Goal: Complete application form

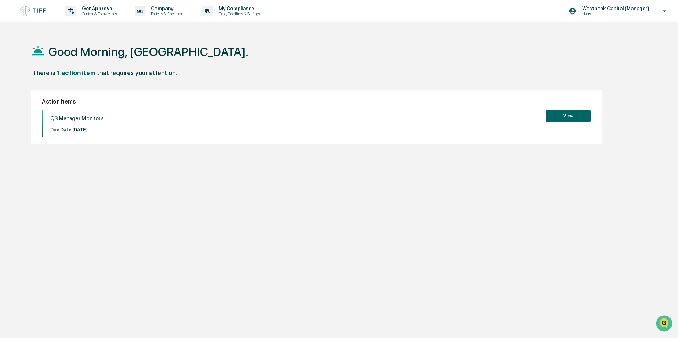
click at [574, 115] on button "View" at bounding box center [568, 116] width 45 height 12
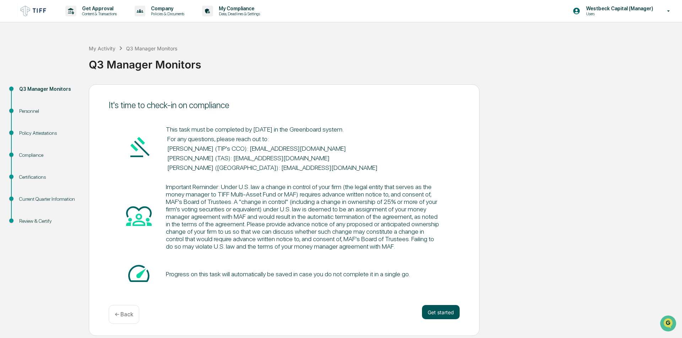
click at [437, 309] on button "Get started" at bounding box center [441, 312] width 38 height 14
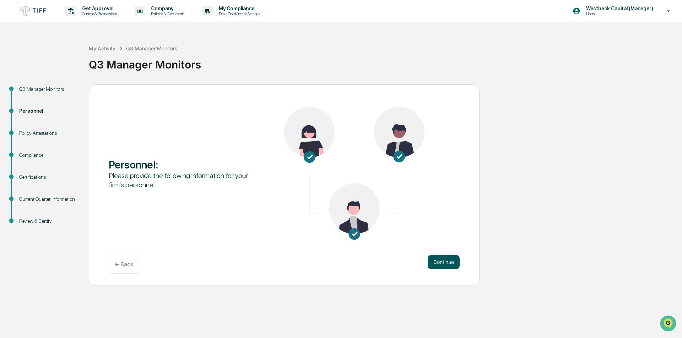
click at [450, 266] on button "Continue" at bounding box center [443, 262] width 32 height 14
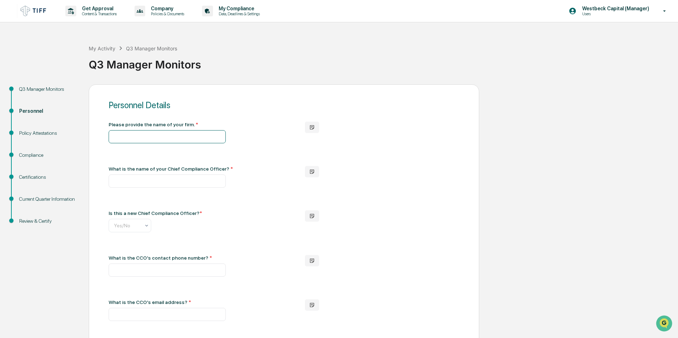
click at [136, 140] on input "text" at bounding box center [167, 136] width 117 height 13
click at [137, 134] on input "text" at bounding box center [167, 136] width 117 height 13
paste input "**********"
type input "**********"
click at [143, 185] on input "text" at bounding box center [167, 181] width 117 height 13
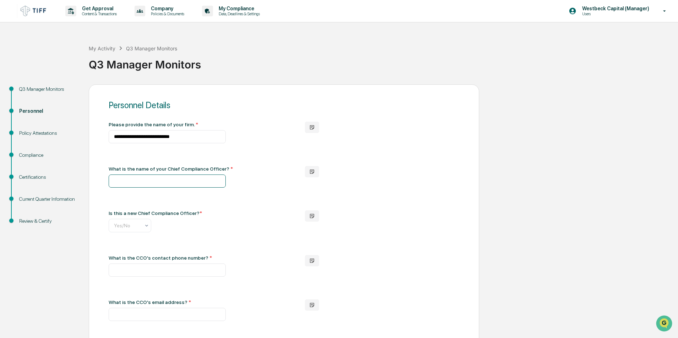
paste input "**********"
type input "**********"
click at [135, 222] on div "Yes/No" at bounding box center [126, 226] width 33 height 10
click at [127, 256] on div "No" at bounding box center [130, 258] width 42 height 14
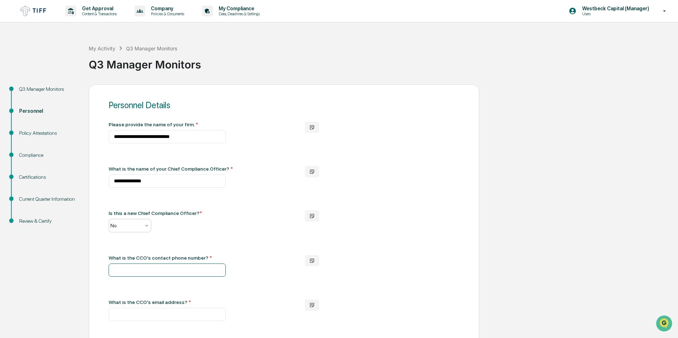
click at [141, 270] on input "text" at bounding box center [167, 270] width 117 height 13
paste input "**********"
type input "**********"
drag, startPoint x: 161, startPoint y: 315, endPoint x: 163, endPoint y: 311, distance: 4.6
click at [161, 315] on input "text" at bounding box center [167, 314] width 117 height 13
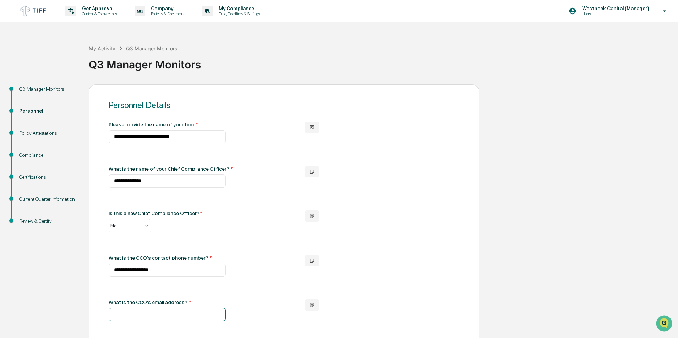
paste input "**********"
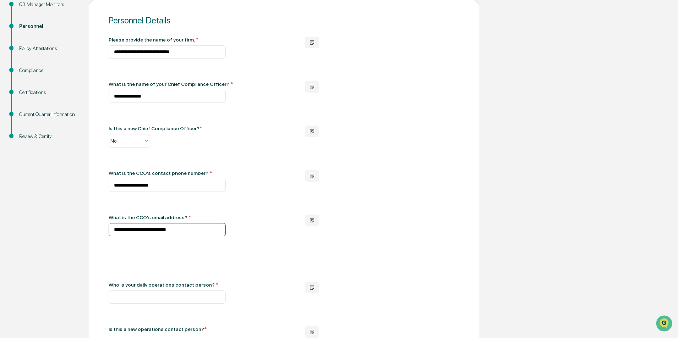
scroll to position [107, 0]
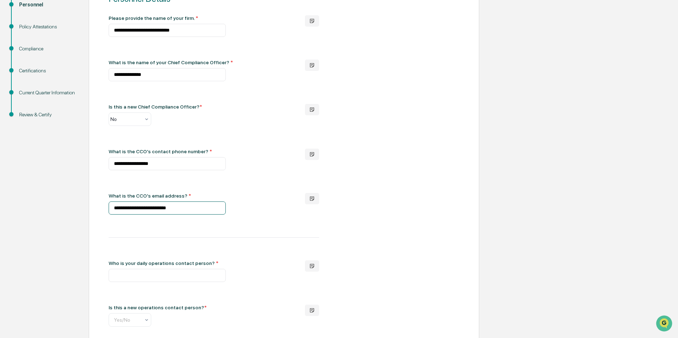
type input "**********"
click at [138, 275] on input "text" at bounding box center [167, 275] width 117 height 13
paste input "**********"
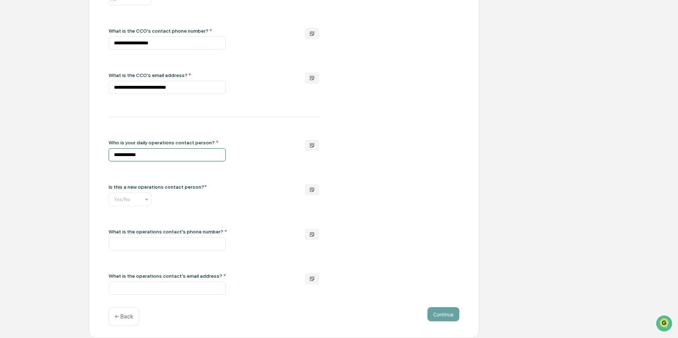
scroll to position [230, 0]
type input "**********"
drag, startPoint x: 118, startPoint y: 203, endPoint x: 122, endPoint y: 206, distance: 5.6
click at [118, 203] on div "Yes/No" at bounding box center [126, 200] width 33 height 10
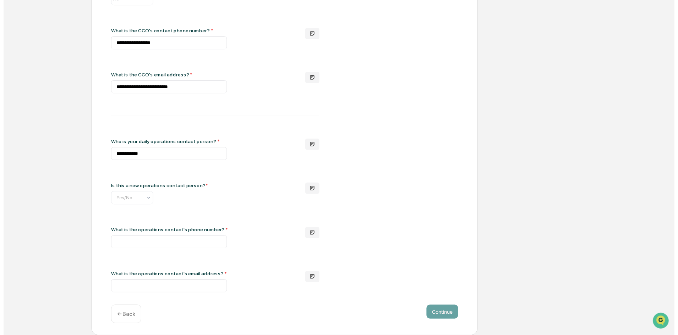
scroll to position [0, 4]
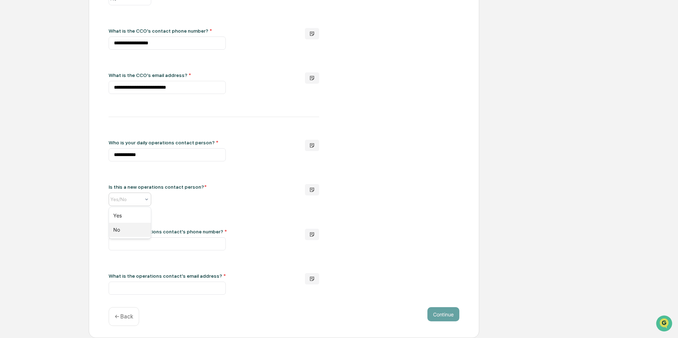
click at [129, 226] on div "No" at bounding box center [130, 230] width 42 height 14
drag, startPoint x: 173, startPoint y: 244, endPoint x: 173, endPoint y: 248, distance: 3.9
click at [173, 244] on input "text" at bounding box center [167, 244] width 117 height 13
paste input "**********"
type input "**********"
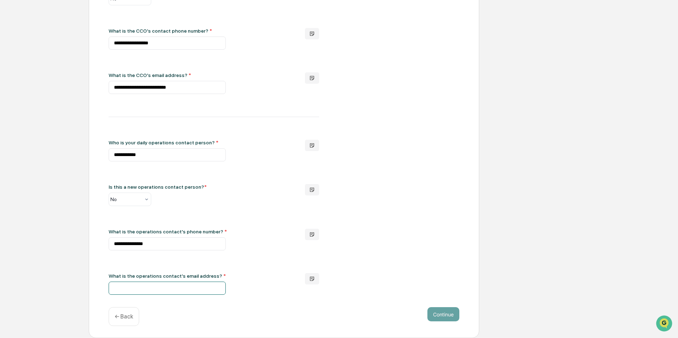
drag, startPoint x: 157, startPoint y: 285, endPoint x: 160, endPoint y: 284, distance: 4.0
click at [157, 285] on input "text" at bounding box center [167, 288] width 117 height 13
paste input "**********"
type input "**********"
click at [425, 278] on div "**********" at bounding box center [284, 95] width 351 height 400
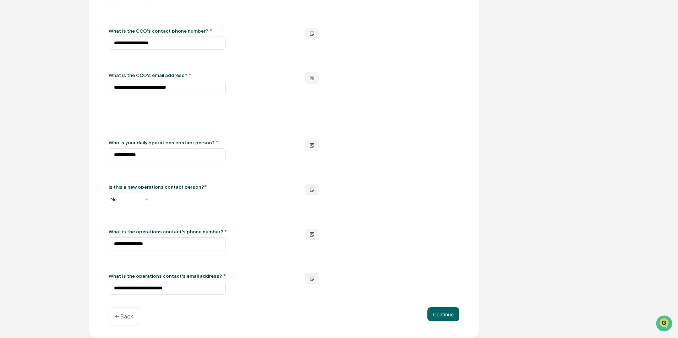
drag, startPoint x: 386, startPoint y: 261, endPoint x: 424, endPoint y: 300, distance: 55.0
click at [386, 261] on div "**********" at bounding box center [284, 95] width 351 height 400
click at [443, 312] on button "Continue" at bounding box center [443, 314] width 32 height 14
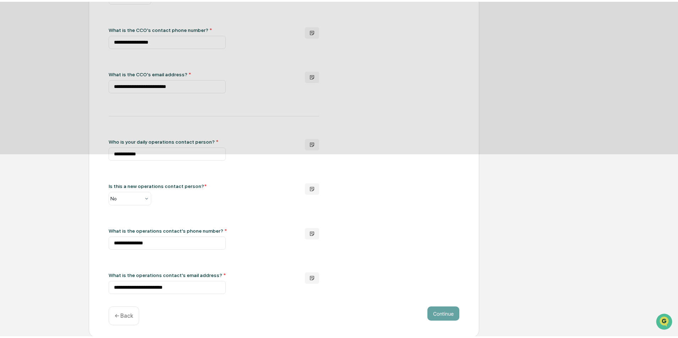
scroll to position [0, 0]
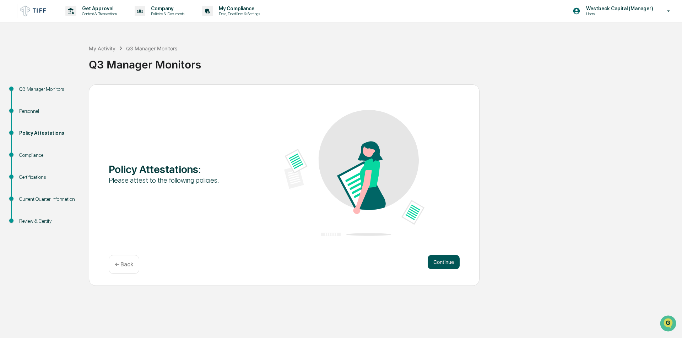
click at [442, 263] on button "Continue" at bounding box center [443, 262] width 32 height 14
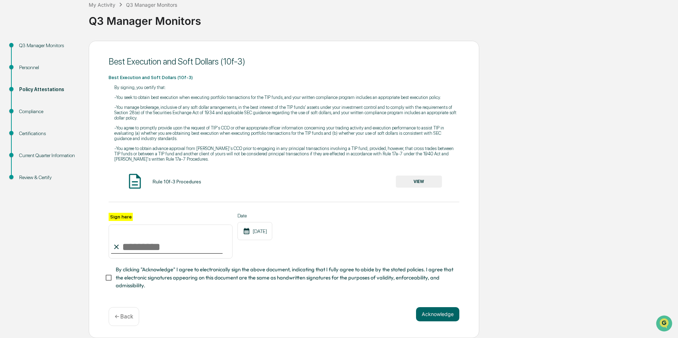
scroll to position [46, 0]
click at [181, 244] on input "Sign here" at bounding box center [171, 242] width 124 height 34
click at [170, 246] on input "**********" at bounding box center [171, 242] width 124 height 34
drag, startPoint x: 176, startPoint y: 245, endPoint x: 113, endPoint y: 247, distance: 63.6
click at [113, 247] on div "**********" at bounding box center [171, 236] width 124 height 46
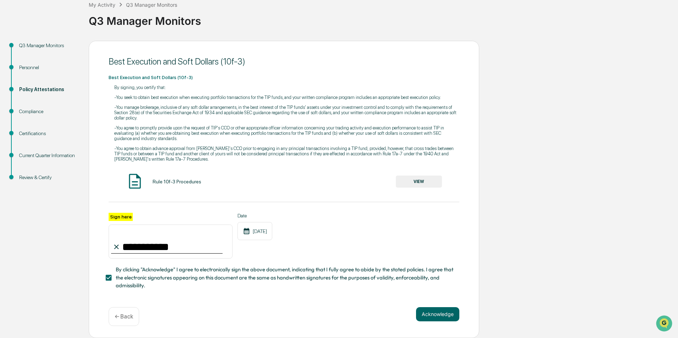
click at [173, 249] on input "**********" at bounding box center [171, 242] width 124 height 34
drag, startPoint x: 176, startPoint y: 247, endPoint x: 105, endPoint y: 245, distance: 71.1
click at [105, 245] on div "**********" at bounding box center [284, 190] width 391 height 298
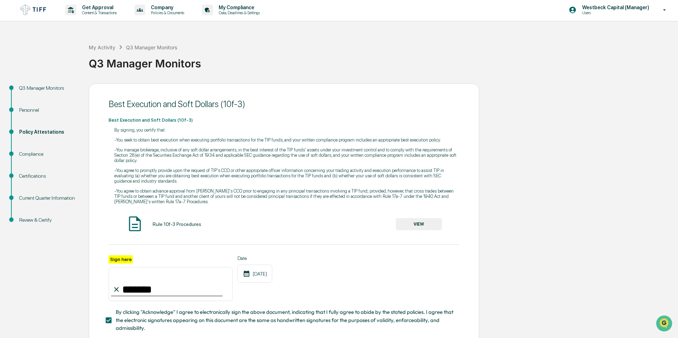
scroll to position [0, 0]
click at [155, 292] on input "******" at bounding box center [171, 285] width 124 height 34
drag, startPoint x: 164, startPoint y: 290, endPoint x: 109, endPoint y: 293, distance: 54.8
click at [109, 293] on input "******" at bounding box center [171, 285] width 124 height 34
paste input "*********"
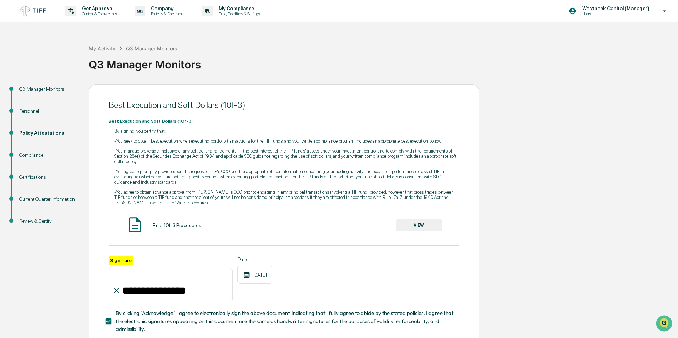
type input "**********"
click at [352, 291] on div "**********" at bounding box center [284, 280] width 351 height 46
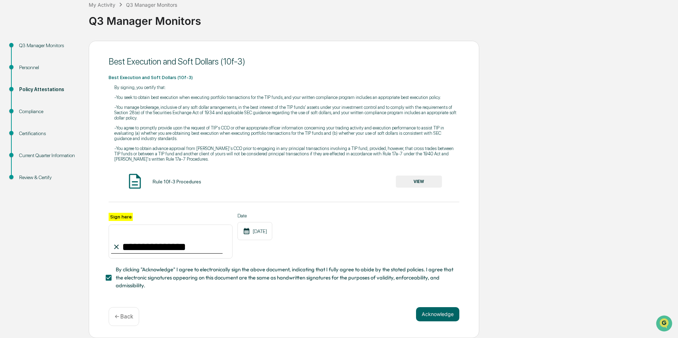
scroll to position [46, 0]
click at [448, 312] on button "Acknowledge" at bounding box center [437, 314] width 43 height 14
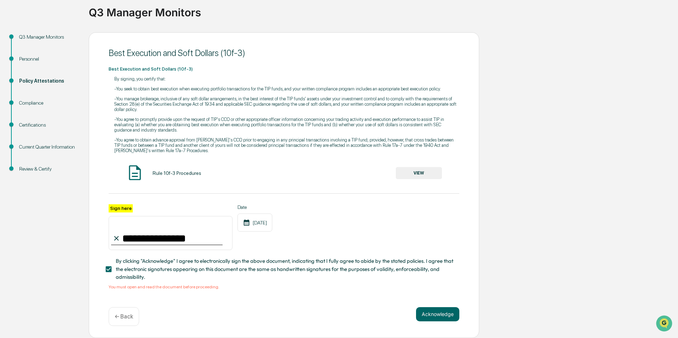
scroll to position [54, 0]
click at [417, 170] on button "VIEW" at bounding box center [419, 173] width 46 height 12
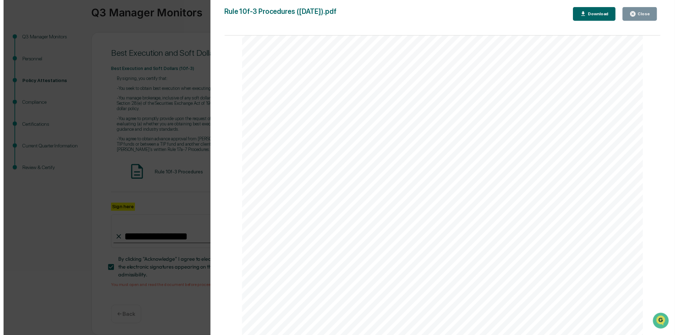
scroll to position [1882, 0]
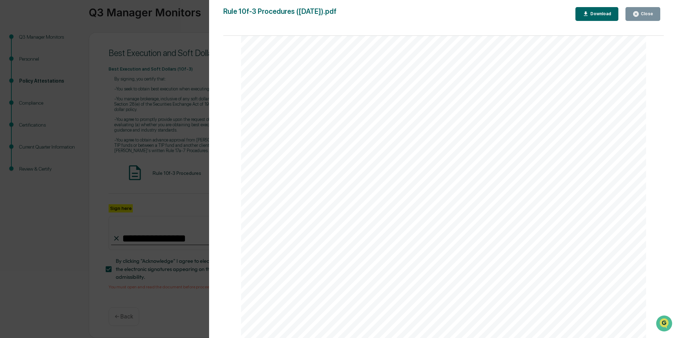
drag, startPoint x: 662, startPoint y: 161, endPoint x: 15, endPoint y: 5, distance: 665.1
click at [648, 15] on div "Close" at bounding box center [646, 13] width 14 height 5
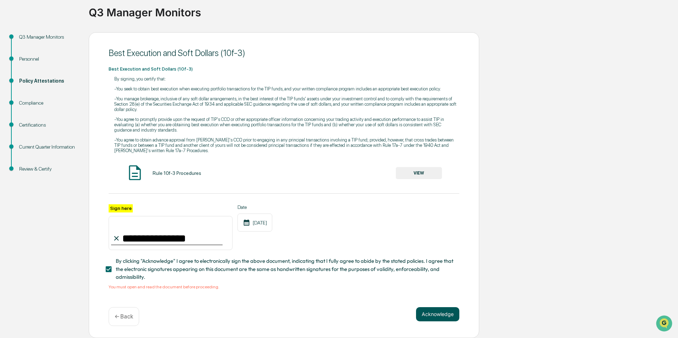
click at [441, 315] on button "Acknowledge" at bounding box center [437, 314] width 43 height 14
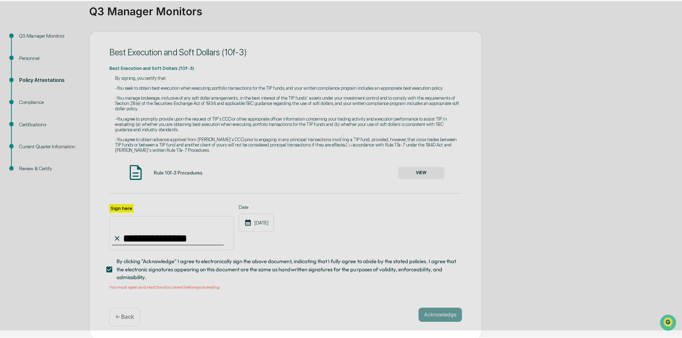
scroll to position [0, 0]
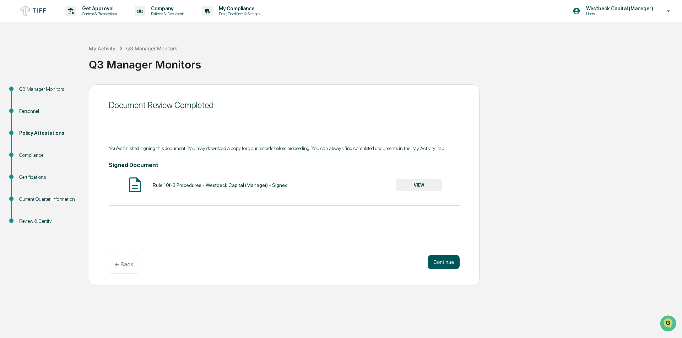
click at [438, 260] on button "Continue" at bounding box center [443, 262] width 32 height 14
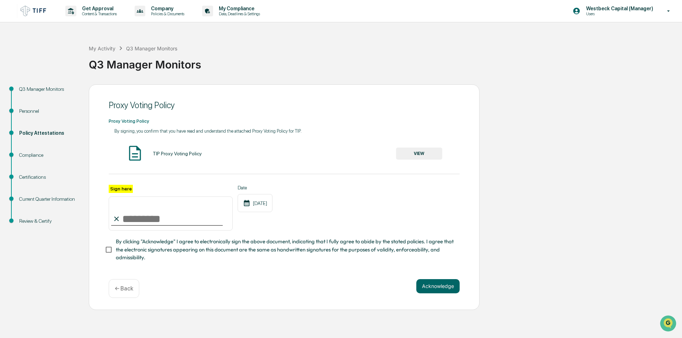
click at [191, 224] on input "Sign here" at bounding box center [171, 214] width 124 height 34
type input "**********"
click at [414, 151] on button "VIEW" at bounding box center [419, 154] width 46 height 12
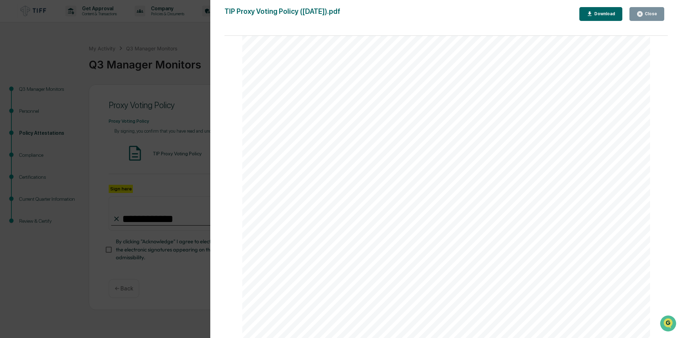
scroll to position [746, 0]
click at [645, 17] on div "Close" at bounding box center [646, 14] width 21 height 7
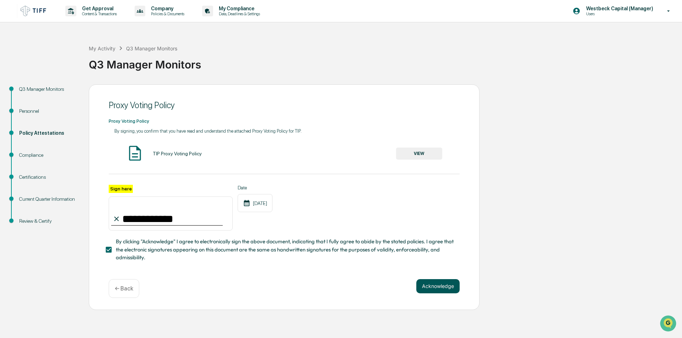
click at [443, 285] on button "Acknowledge" at bounding box center [437, 286] width 43 height 14
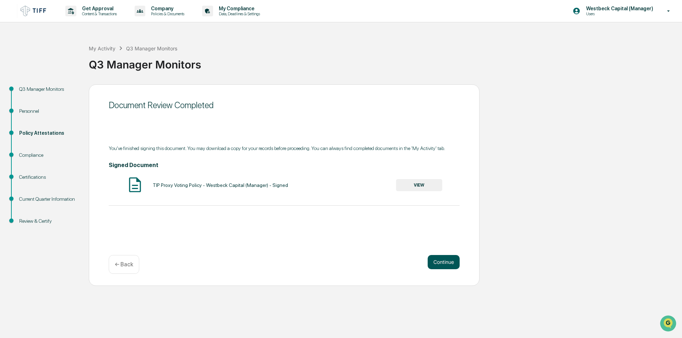
click at [437, 263] on button "Continue" at bounding box center [443, 262] width 32 height 14
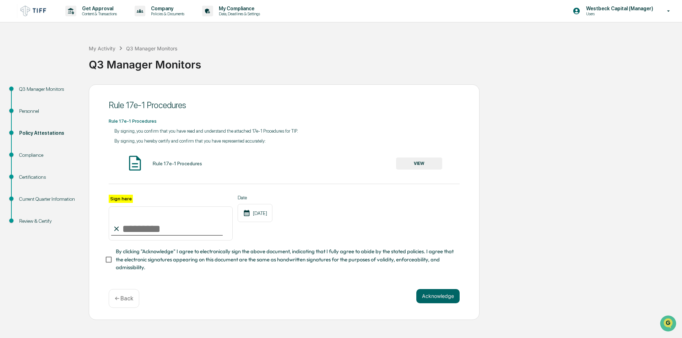
click at [190, 230] on input "Sign here" at bounding box center [171, 224] width 124 height 34
click at [337, 235] on div "Sign here Date [DATE]" at bounding box center [284, 218] width 351 height 46
click at [421, 170] on div "Rule 17e-1 Procedures VIEW" at bounding box center [284, 163] width 351 height 19
click at [425, 164] on button "VIEW" at bounding box center [419, 164] width 46 height 12
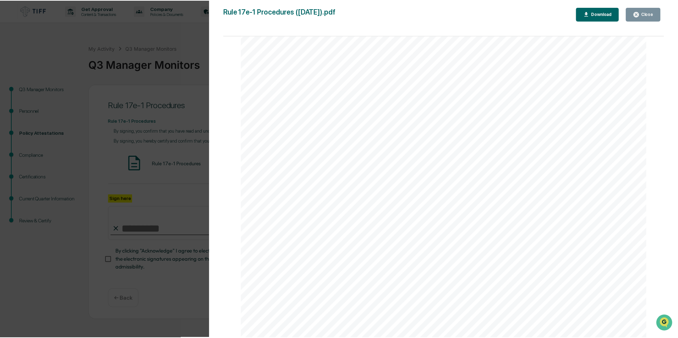
scroll to position [1278, 0]
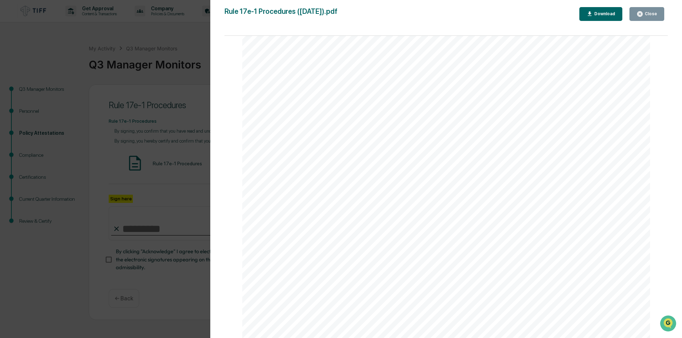
click at [647, 15] on div "Close" at bounding box center [650, 13] width 14 height 5
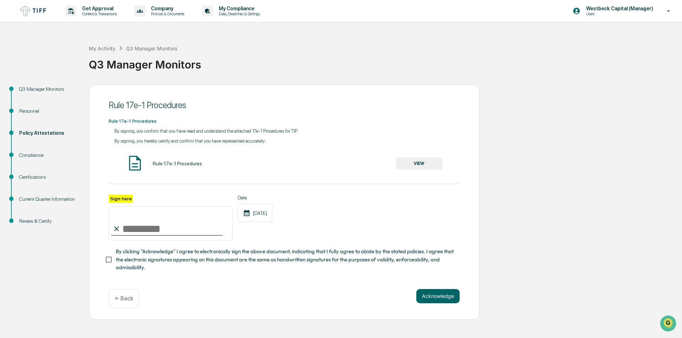
click at [193, 233] on input "Sign here" at bounding box center [171, 224] width 124 height 34
type input "**********"
click at [437, 297] on button "Acknowledge" at bounding box center [437, 296] width 43 height 14
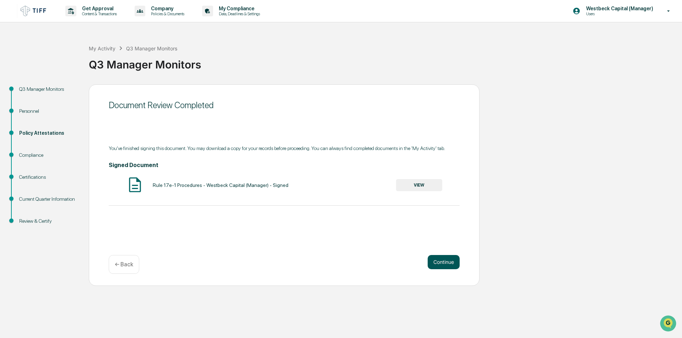
click at [448, 263] on button "Continue" at bounding box center [443, 262] width 32 height 14
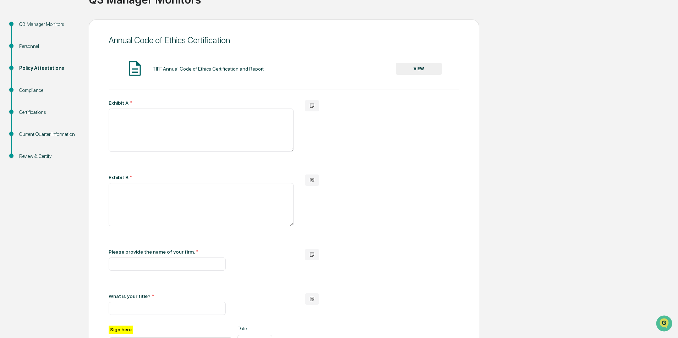
scroll to position [71, 0]
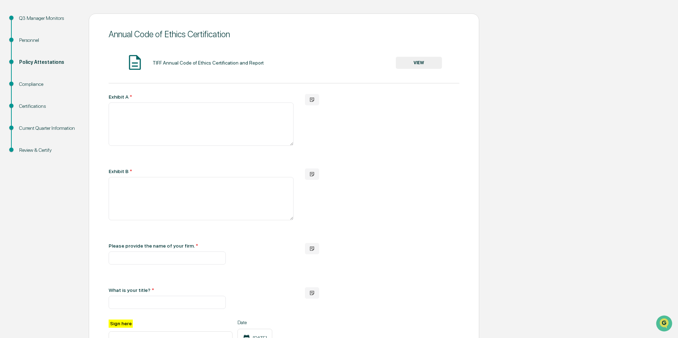
click at [381, 159] on div "Exhibit A * Exhibit B * Please provide the name of your firm. * What is your ti…" at bounding box center [284, 201] width 351 height 215
click at [410, 192] on div "Exhibit A * Exhibit B * Please provide the name of your firm. * What is your ti…" at bounding box center [284, 201] width 351 height 215
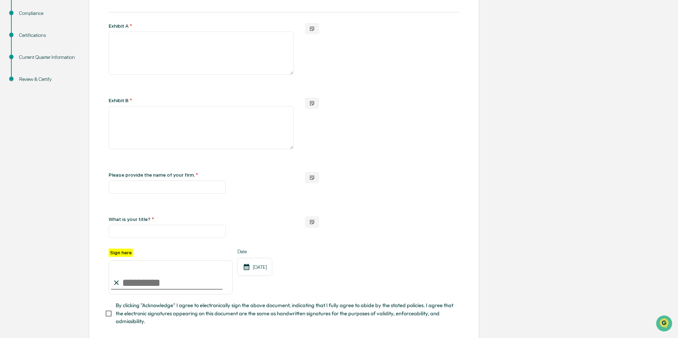
scroll to position [107, 0]
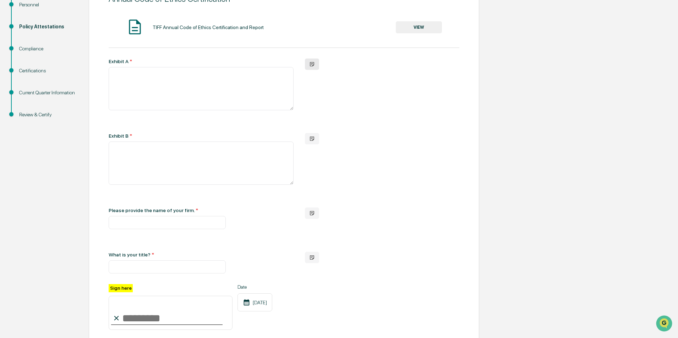
click at [315, 65] on icon "button" at bounding box center [312, 64] width 6 height 6
click at [365, 160] on div "Exhibit A * Exhibit B * Please provide the name of your firm. * What is your ti…" at bounding box center [284, 166] width 351 height 215
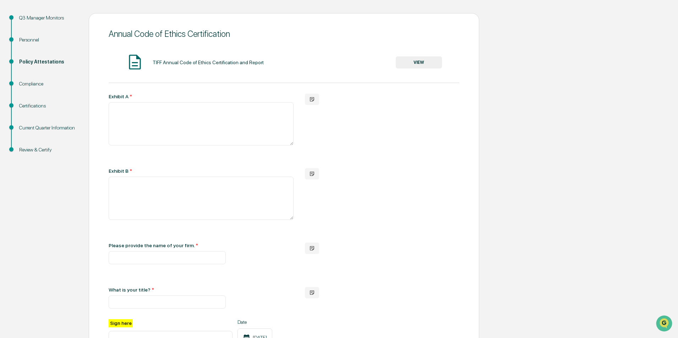
scroll to position [71, 0]
click at [405, 67] on button "VIEW" at bounding box center [419, 63] width 46 height 12
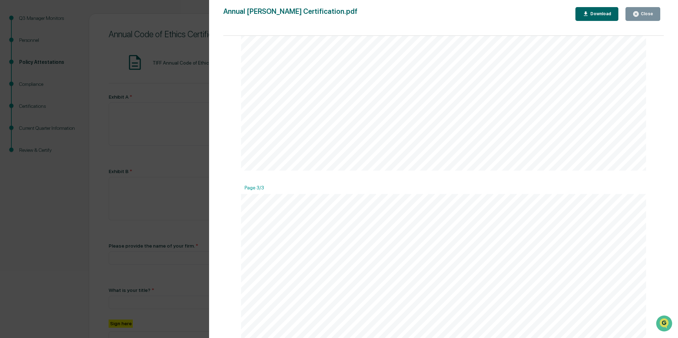
scroll to position [1027, 0]
click at [650, 15] on div "Close" at bounding box center [646, 13] width 14 height 5
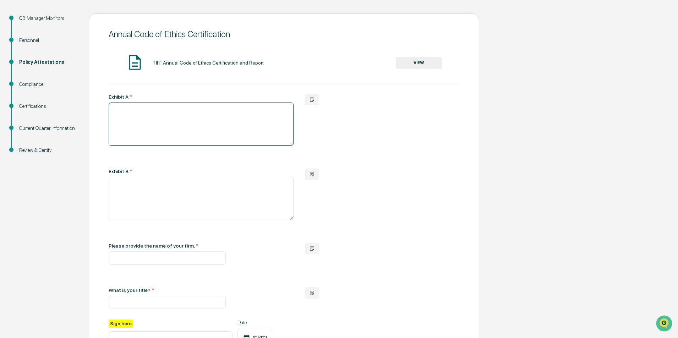
click at [167, 126] on textarea at bounding box center [201, 124] width 185 height 43
click at [138, 108] on textarea at bounding box center [201, 124] width 185 height 43
type textarea "****"
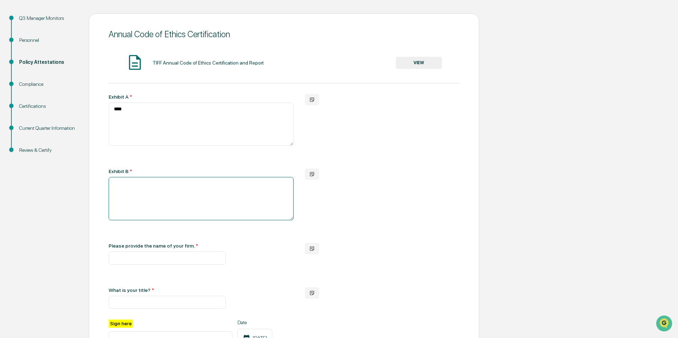
click at [138, 192] on textarea at bounding box center [201, 198] width 185 height 43
type textarea "****"
click at [159, 263] on input "text" at bounding box center [167, 258] width 117 height 13
type input "**********"
click at [152, 301] on input "text" at bounding box center [167, 302] width 117 height 13
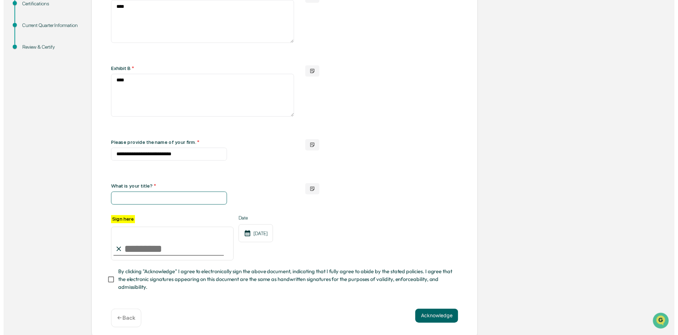
scroll to position [178, 0]
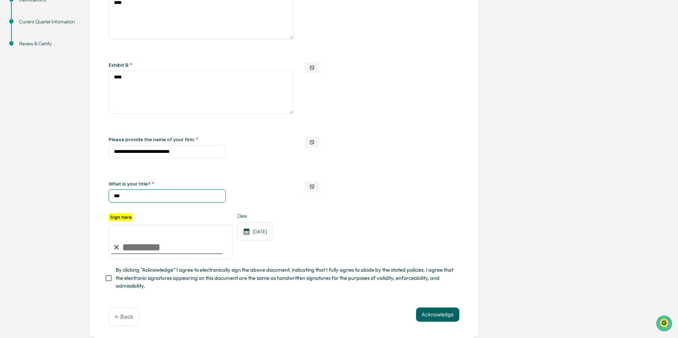
type input "***"
click at [154, 246] on input "Sign here" at bounding box center [171, 242] width 124 height 34
type input "**********"
click at [442, 319] on button "Acknowledge" at bounding box center [437, 315] width 43 height 14
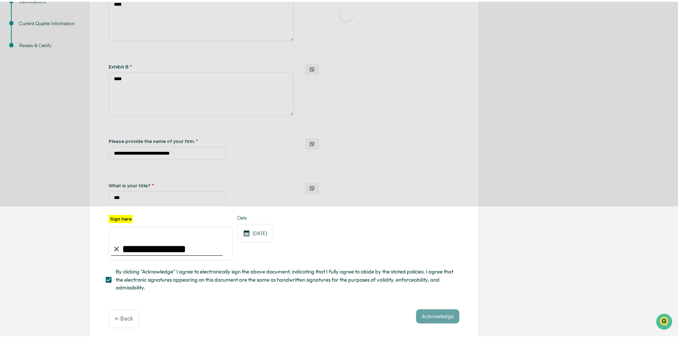
scroll to position [0, 0]
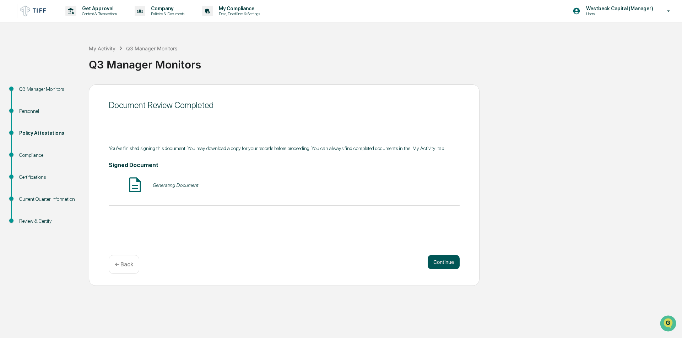
click at [452, 262] on button "Continue" at bounding box center [443, 262] width 32 height 14
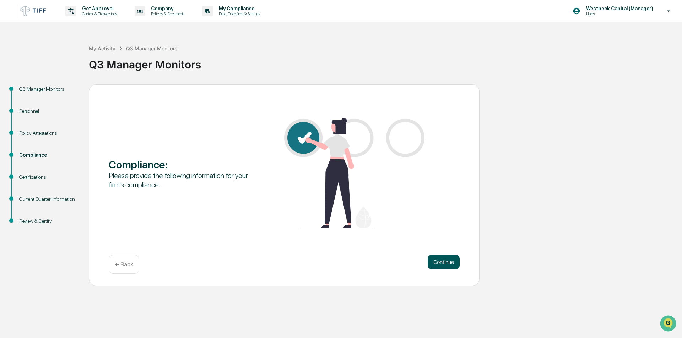
click at [450, 264] on button "Continue" at bounding box center [443, 262] width 32 height 14
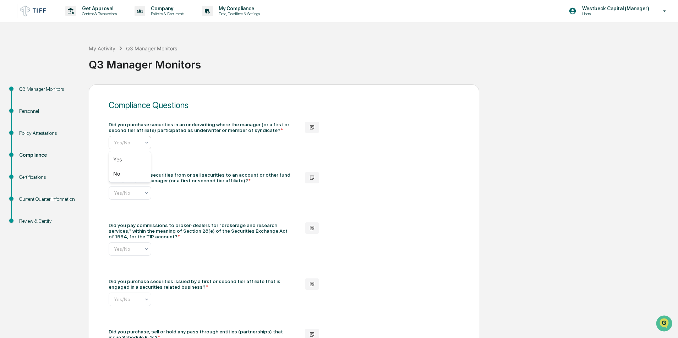
click at [141, 140] on input "text" at bounding box center [167, 143] width 107 height 6
click at [128, 171] on div "No" at bounding box center [130, 174] width 42 height 14
click at [144, 193] on icon at bounding box center [147, 193] width 6 height 6
click at [134, 220] on div "No" at bounding box center [130, 224] width 42 height 14
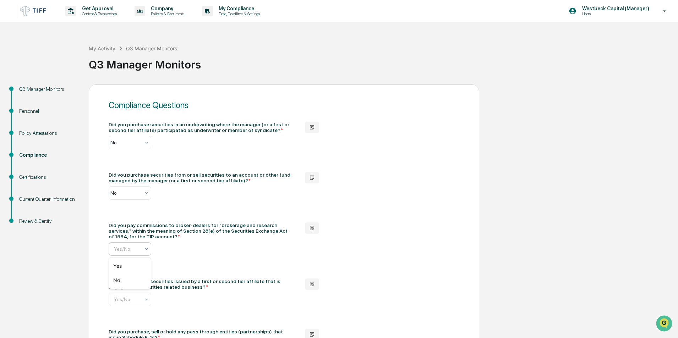
click at [141, 251] on input "text" at bounding box center [167, 249] width 107 height 6
click at [135, 277] on div "No" at bounding box center [130, 280] width 42 height 14
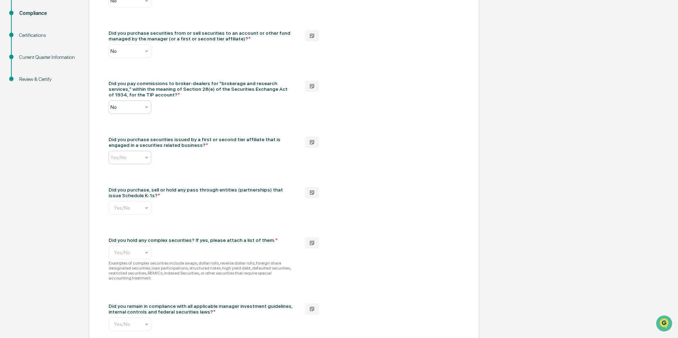
click at [127, 157] on input "text" at bounding box center [163, 158] width 107 height 6
click at [128, 186] on div "No" at bounding box center [130, 189] width 42 height 14
click at [142, 210] on input "text" at bounding box center [163, 208] width 107 height 6
click at [135, 240] on div "No" at bounding box center [130, 239] width 42 height 14
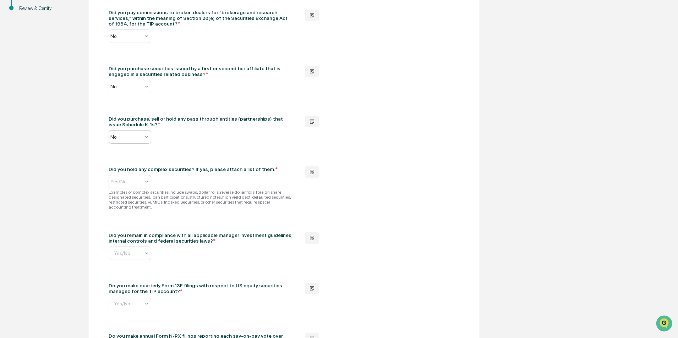
click at [139, 180] on input "text" at bounding box center [163, 182] width 107 height 6
click at [134, 213] on div "No" at bounding box center [130, 213] width 42 height 14
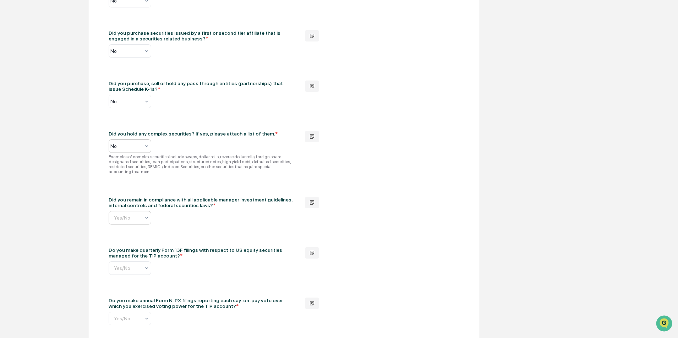
click at [147, 215] on icon at bounding box center [147, 218] width 6 height 6
click at [139, 228] on div "Yes" at bounding box center [130, 230] width 42 height 14
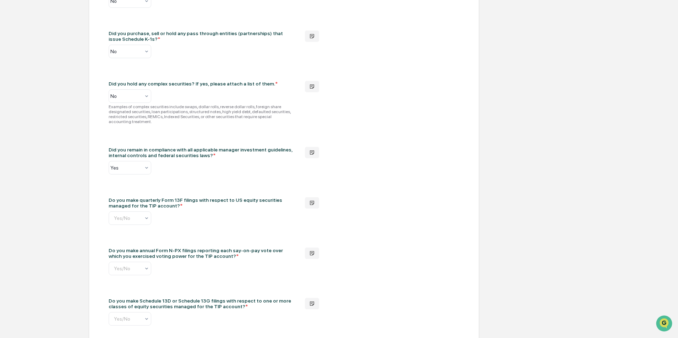
scroll to position [320, 0]
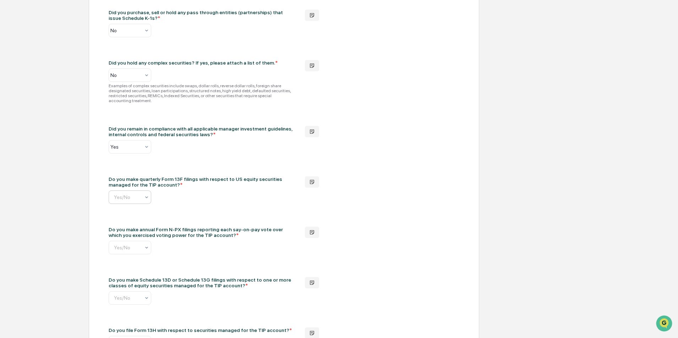
click at [138, 195] on input "text" at bounding box center [167, 198] width 107 height 6
click at [133, 222] on div "No" at bounding box center [130, 224] width 42 height 14
click at [137, 245] on input "text" at bounding box center [167, 248] width 107 height 6
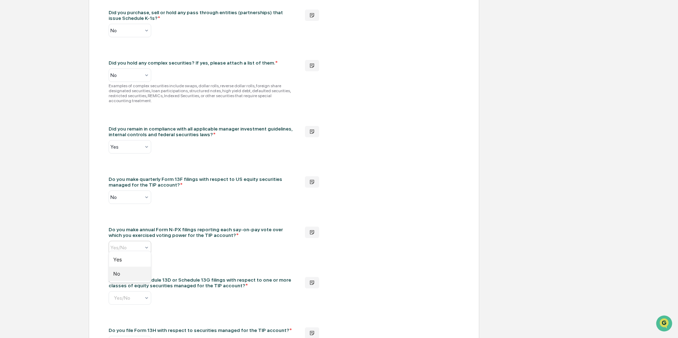
click at [135, 272] on div "No" at bounding box center [130, 274] width 42 height 14
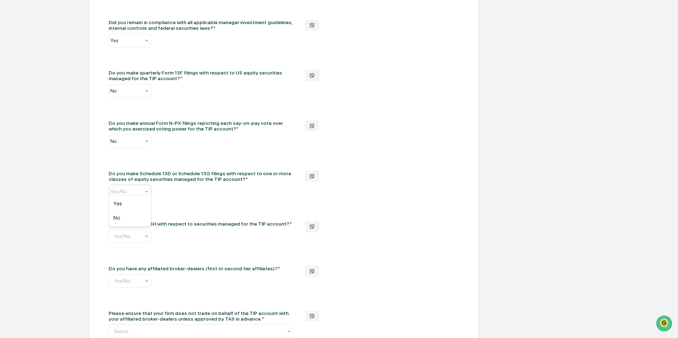
click at [145, 189] on icon at bounding box center [147, 192] width 6 height 6
click at [141, 215] on div "No" at bounding box center [130, 218] width 42 height 14
click at [181, 204] on div "Did you purchase securities in an underwriting where the manager (or a first or…" at bounding box center [284, 257] width 351 height 1123
click at [137, 234] on input "text" at bounding box center [167, 237] width 107 height 6
click at [133, 260] on div "No" at bounding box center [130, 263] width 42 height 14
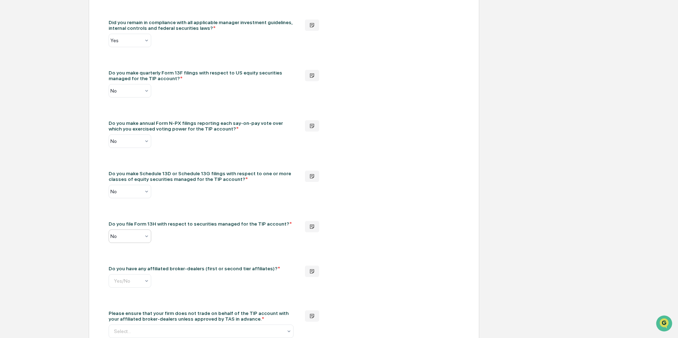
click at [172, 240] on div "Did you purchase securities in an underwriting where the manager (or a first or…" at bounding box center [284, 257] width 351 height 1123
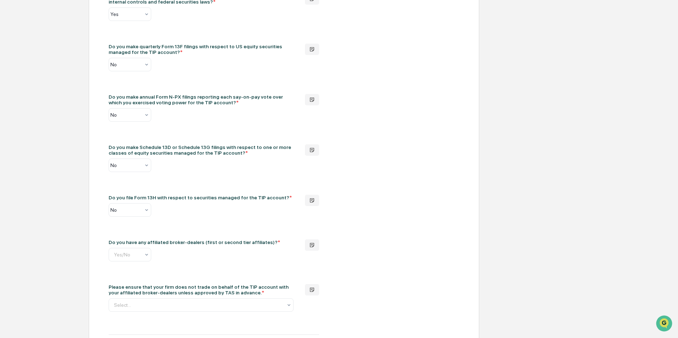
scroll to position [497, 0]
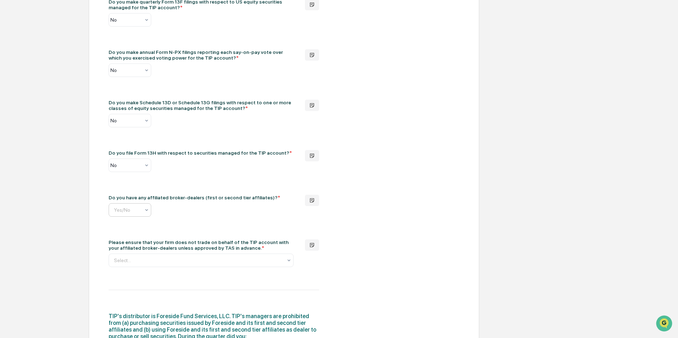
click at [140, 207] on input "text" at bounding box center [167, 210] width 107 height 6
click at [140, 232] on div "No" at bounding box center [130, 236] width 42 height 14
click at [173, 219] on div "Did you purchase securities in an underwriting where the manager (or a first or…" at bounding box center [284, 186] width 351 height 1123
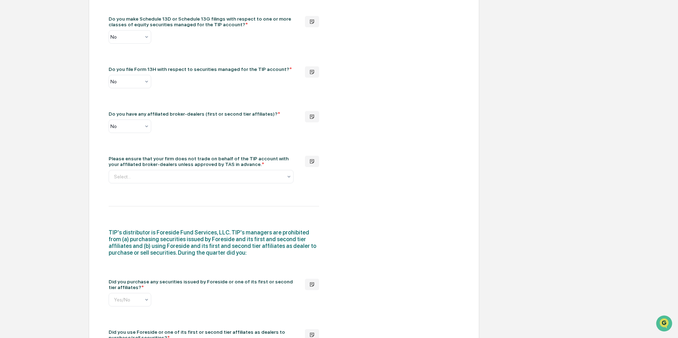
scroll to position [604, 0]
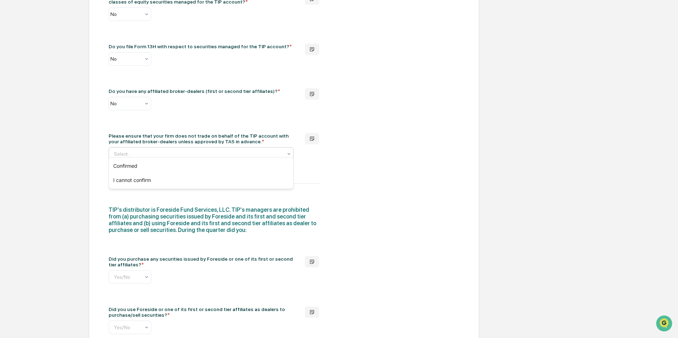
click at [216, 153] on div "Select..." at bounding box center [198, 154] width 176 height 10
click at [188, 168] on div "Confirmed" at bounding box center [201, 166] width 184 height 14
click at [199, 173] on div "Did you purchase securities in an underwriting where the manager (or a first or…" at bounding box center [284, 79] width 351 height 1123
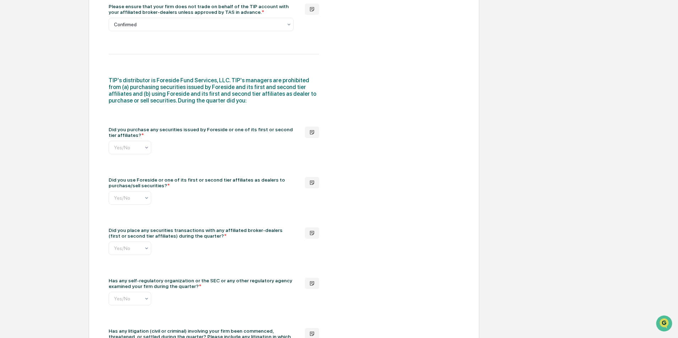
scroll to position [746, 0]
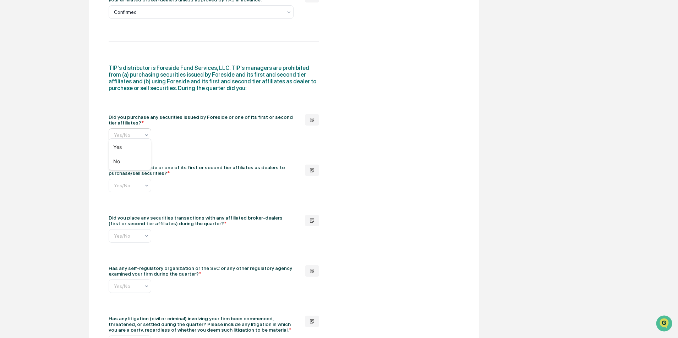
click at [148, 132] on icon at bounding box center [147, 135] width 6 height 6
click at [133, 158] on div "No" at bounding box center [130, 161] width 42 height 14
click at [136, 183] on input "text" at bounding box center [167, 186] width 107 height 6
click at [131, 209] on div "No" at bounding box center [130, 212] width 42 height 14
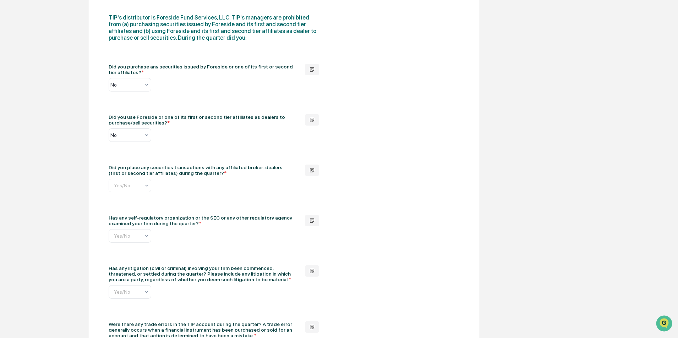
scroll to position [817, 0]
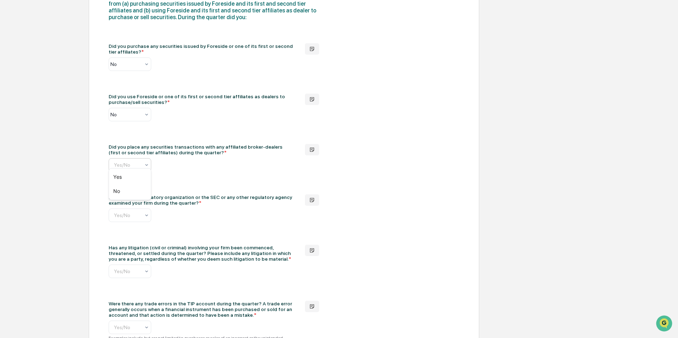
click at [142, 162] on input "text" at bounding box center [167, 165] width 107 height 6
click at [136, 190] on div "No" at bounding box center [130, 191] width 42 height 14
click at [144, 213] on icon at bounding box center [147, 216] width 6 height 6
click at [135, 243] on div "No" at bounding box center [130, 242] width 42 height 14
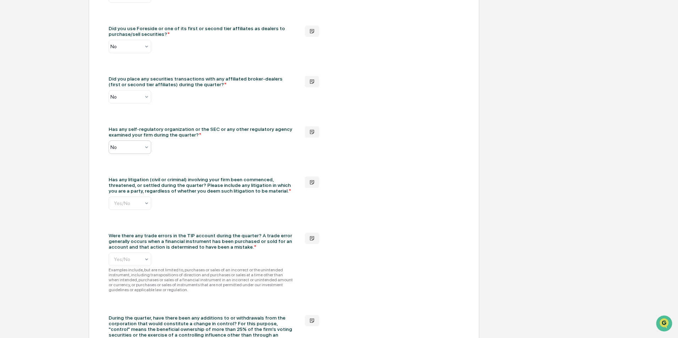
scroll to position [888, 0]
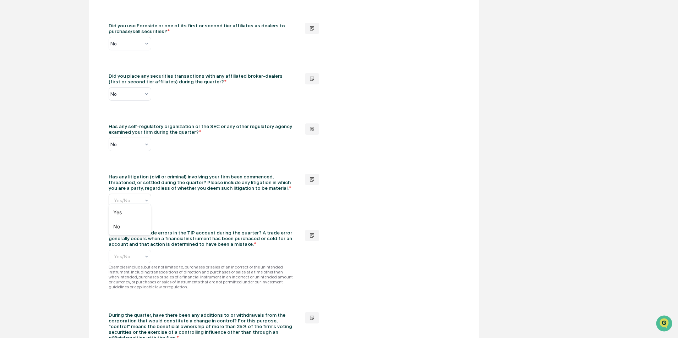
click at [143, 198] on input "text" at bounding box center [167, 201] width 107 height 6
click at [138, 225] on div "No" at bounding box center [130, 227] width 42 height 14
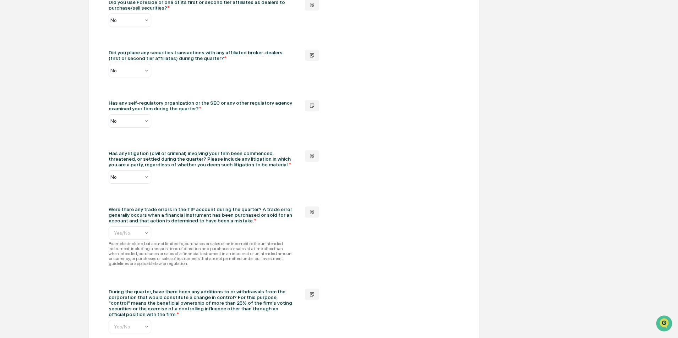
scroll to position [923, 0]
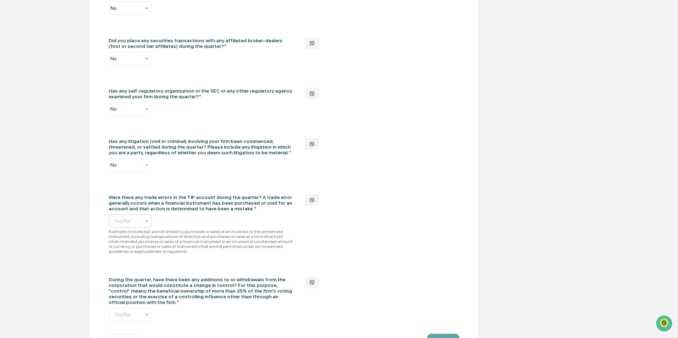
click at [139, 220] on div "Yes/No" at bounding box center [126, 221] width 33 height 10
click at [133, 249] on div "No" at bounding box center [130, 247] width 42 height 14
click at [189, 220] on div "Were there any trade errors in the TIP account during the quarter? A trade erro…" at bounding box center [201, 211] width 185 height 33
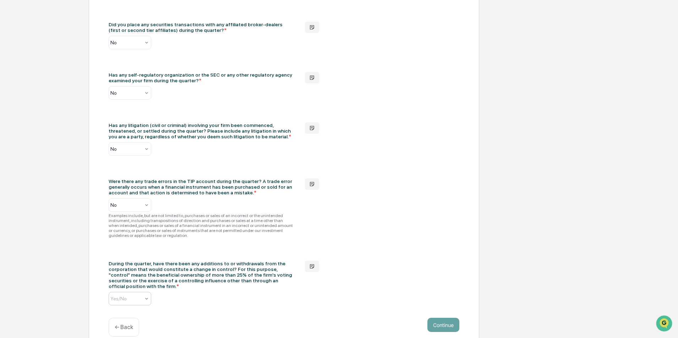
click at [147, 296] on icon at bounding box center [147, 299] width 6 height 6
click at [135, 316] on div "No" at bounding box center [130, 319] width 42 height 14
drag, startPoint x: 290, startPoint y: 276, endPoint x: 108, endPoint y: 259, distance: 182.2
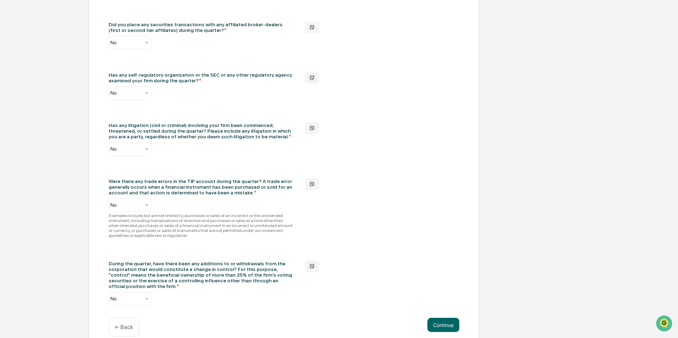
click at [307, 287] on div "During the quarter, have there been any additions to or withdrawals from the co…" at bounding box center [214, 283] width 211 height 45
click at [441, 318] on button "Continue" at bounding box center [443, 325] width 32 height 14
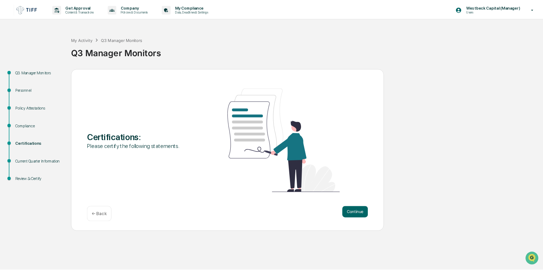
scroll to position [0, 0]
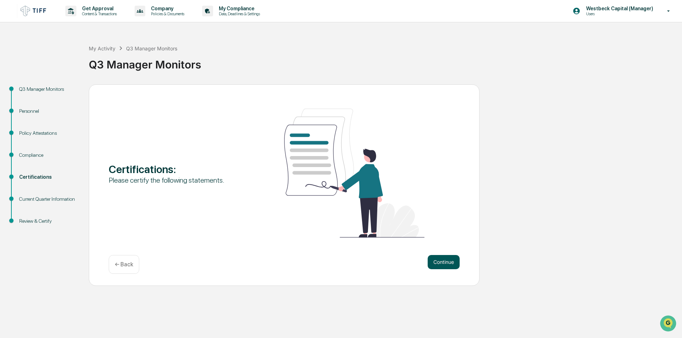
click at [445, 264] on button "Continue" at bounding box center [443, 262] width 32 height 14
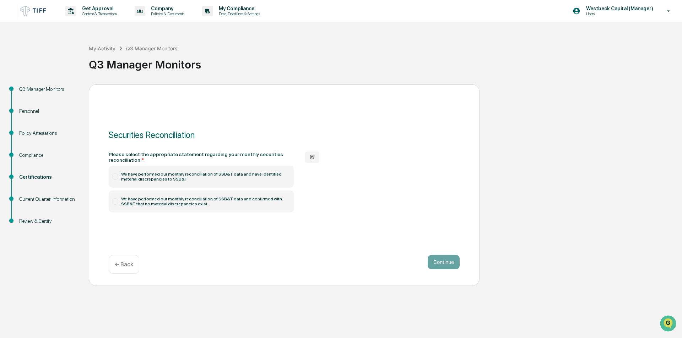
click at [203, 203] on label "We have performed our monthly reconciliation of SSB&T data and confirmed with S…" at bounding box center [201, 202] width 185 height 22
click at [449, 259] on button "Continue" at bounding box center [443, 262] width 32 height 14
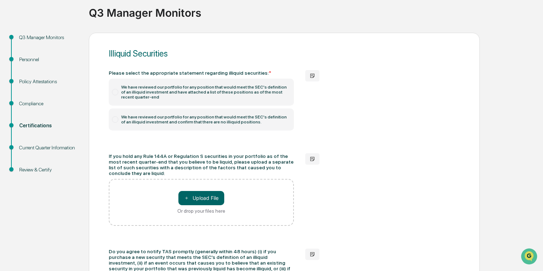
scroll to position [57, 0]
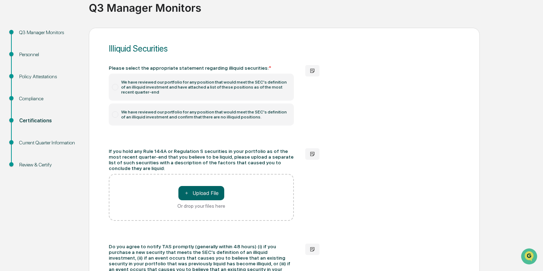
click at [184, 114] on label "We have reviewed our portfolio for any position that would meet the SEC's defin…" at bounding box center [201, 114] width 185 height 22
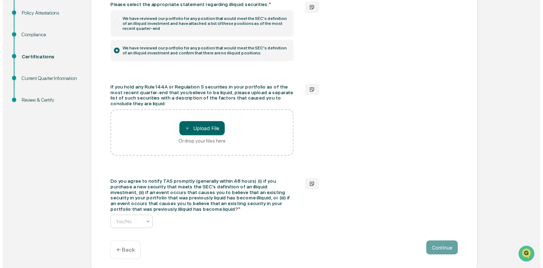
scroll to position [0, 4]
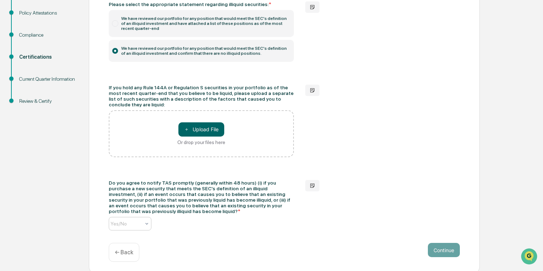
click at [141, 222] on input "text" at bounding box center [163, 223] width 107 height 6
click at [135, 234] on div "Yes" at bounding box center [130, 237] width 42 height 14
click at [175, 221] on div "Do you agree to notify TAS promptly (generally within 48 hours) (i) if you purc…" at bounding box center [201, 205] width 185 height 50
click at [446, 244] on button "Continue" at bounding box center [443, 249] width 32 height 14
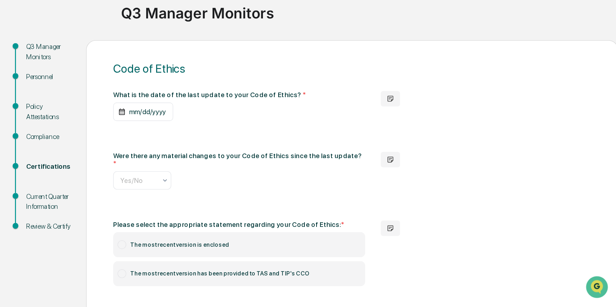
scroll to position [48, 0]
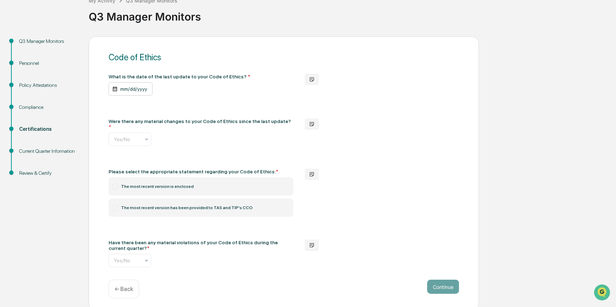
click at [128, 90] on div "mm/dd/yyyy" at bounding box center [131, 88] width 44 height 13
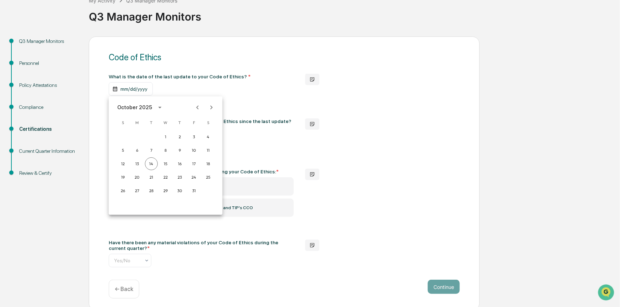
click at [195, 106] on icon "Previous month" at bounding box center [197, 108] width 8 height 8
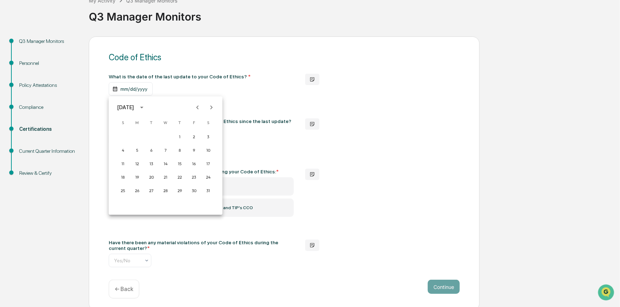
click at [195, 106] on icon "Previous month" at bounding box center [197, 108] width 8 height 8
click at [192, 189] on button "31" at bounding box center [193, 191] width 13 height 13
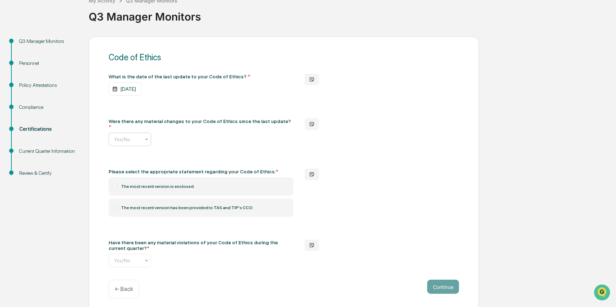
click at [142, 137] on input "text" at bounding box center [167, 140] width 107 height 6
click at [132, 165] on div "No" at bounding box center [130, 166] width 42 height 14
click at [133, 204] on label "The most recent version has been provided to TAS and TIP's CCO" at bounding box center [201, 208] width 185 height 18
click at [369, 206] on div "What is the date of the last update to your Code of Ethics? * [DATE] Were there…" at bounding box center [284, 171] width 351 height 194
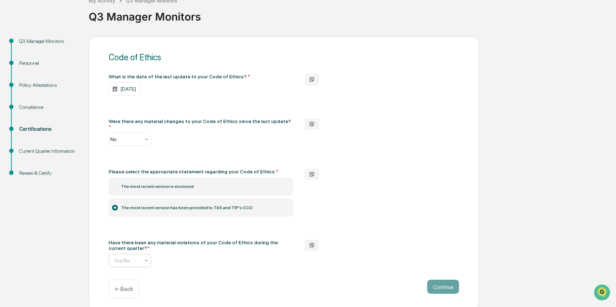
click at [142, 259] on input "text" at bounding box center [167, 261] width 107 height 6
click at [132, 283] on div "No" at bounding box center [130, 289] width 42 height 14
click at [436, 280] on button "Continue" at bounding box center [443, 287] width 32 height 14
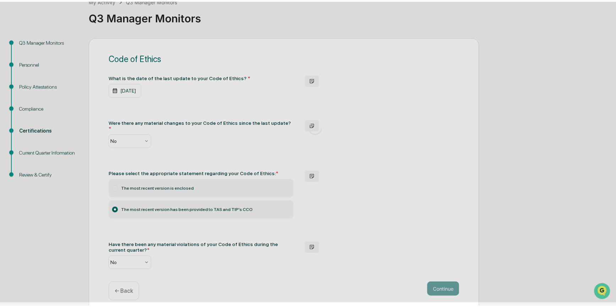
scroll to position [0, 0]
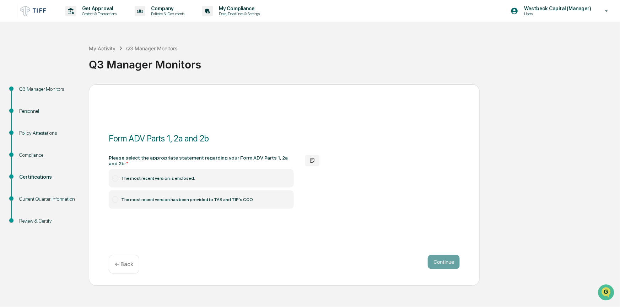
click at [205, 197] on label "The most recent version has been provided to TAS and TIP's CCO" at bounding box center [201, 200] width 185 height 18
click at [448, 262] on button "Continue" at bounding box center [443, 262] width 32 height 14
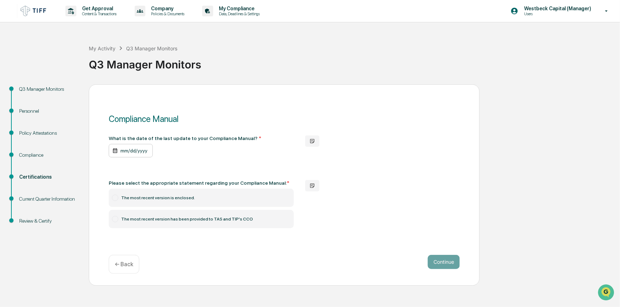
click at [146, 152] on div "mm/dd/yyyy" at bounding box center [131, 150] width 44 height 13
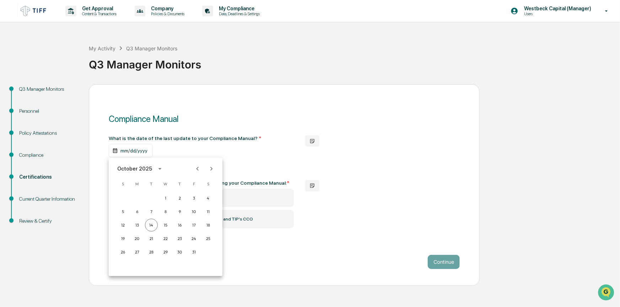
click at [198, 169] on icon "Previous month" at bounding box center [197, 169] width 8 height 8
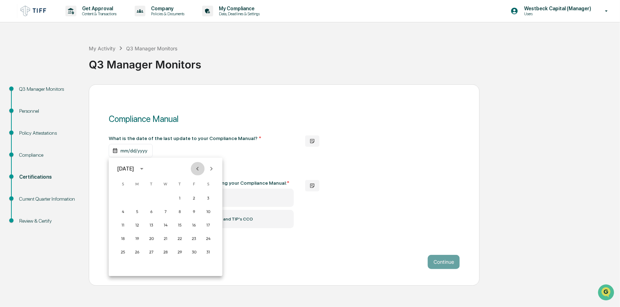
click at [198, 169] on icon "Previous month" at bounding box center [197, 169] width 8 height 8
click at [196, 252] on button "31" at bounding box center [193, 252] width 13 height 13
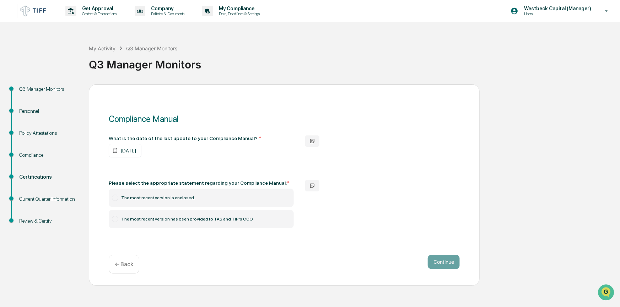
click at [375, 201] on div "What is the date of the last update to your Compliance Manual? * [DATE] Please …" at bounding box center [284, 182] width 351 height 93
click at [214, 219] on label "The most recent version has been provided to TAS and TIP's CCO" at bounding box center [201, 219] width 185 height 18
click at [445, 261] on button "Continue" at bounding box center [443, 262] width 32 height 14
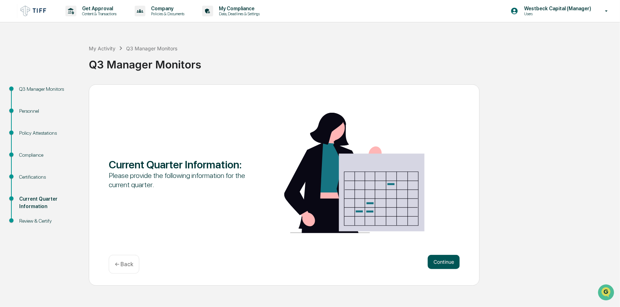
click at [441, 258] on button "Continue" at bounding box center [443, 262] width 32 height 14
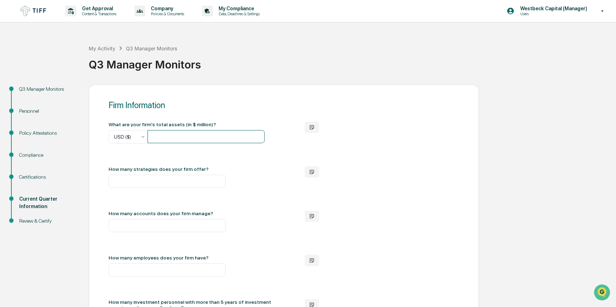
click at [170, 134] on input "number" at bounding box center [206, 136] width 117 height 13
type input "***"
click at [141, 180] on input "number" at bounding box center [167, 181] width 117 height 13
type input "*"
click at [158, 225] on input "number" at bounding box center [167, 225] width 117 height 13
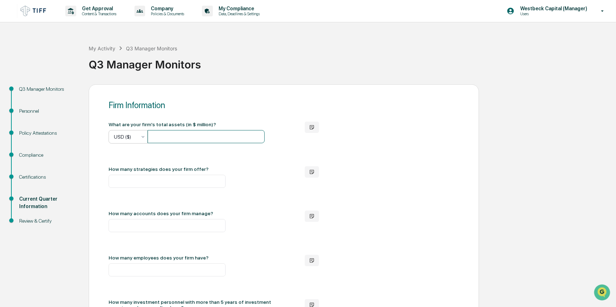
drag, startPoint x: 193, startPoint y: 136, endPoint x: 135, endPoint y: 134, distance: 59.0
click at [135, 134] on div "USD ($) ***" at bounding box center [187, 136] width 156 height 13
type input "***"
click at [134, 230] on input "number" at bounding box center [167, 225] width 117 height 13
type input "*"
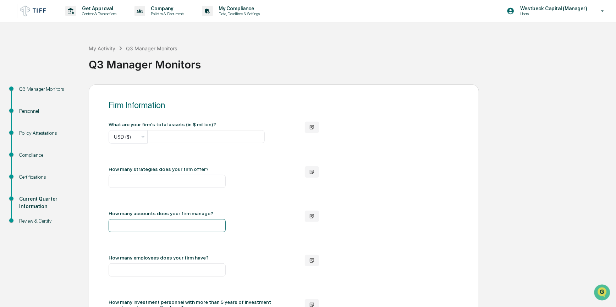
type input "*"
click at [154, 270] on input "number" at bounding box center [167, 270] width 117 height 13
click at [135, 272] on input "number" at bounding box center [167, 270] width 117 height 13
type input "*"
click at [365, 230] on div "What are your firm's total assets (in $ million)? USD ($) *** How many strategi…" at bounding box center [284, 272] width 351 height 300
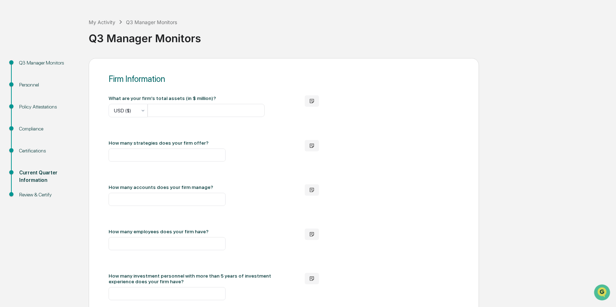
scroll to position [64, 0]
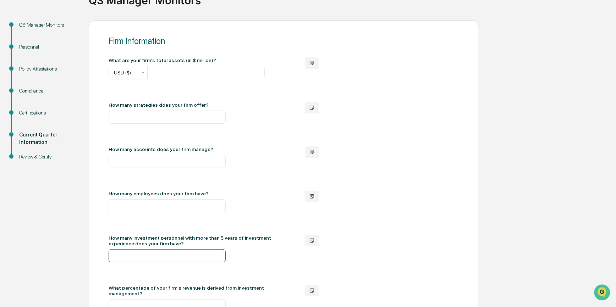
click at [177, 263] on input "number" at bounding box center [167, 256] width 117 height 13
type input "*"
click at [386, 267] on div "What are your firm's total assets (in $ million)? USD ($) *** How many strategi…" at bounding box center [284, 208] width 351 height 300
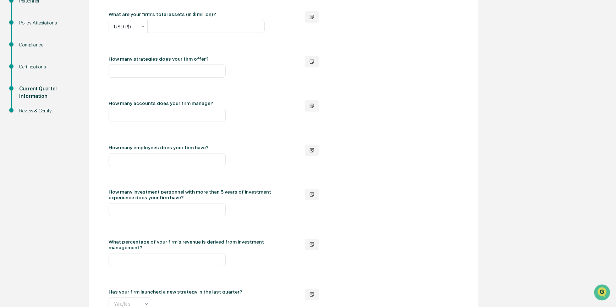
scroll to position [129, 0]
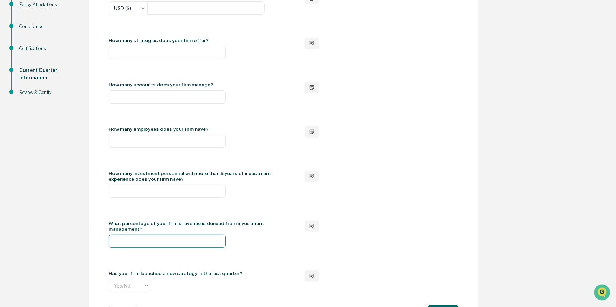
click at [197, 244] on input "number" at bounding box center [167, 241] width 117 height 13
type input "***"
click at [435, 220] on div "What are your firm's total assets (in $ million)? USD ($) *** How many strategi…" at bounding box center [284, 143] width 351 height 300
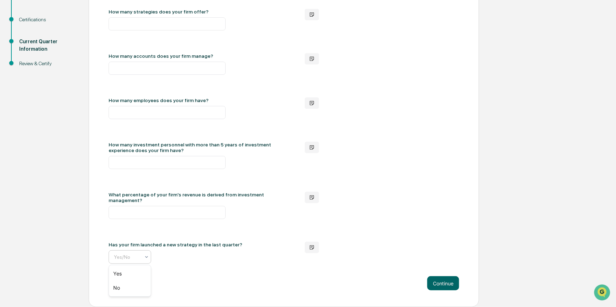
click at [124, 259] on input "text" at bounding box center [167, 258] width 107 height 6
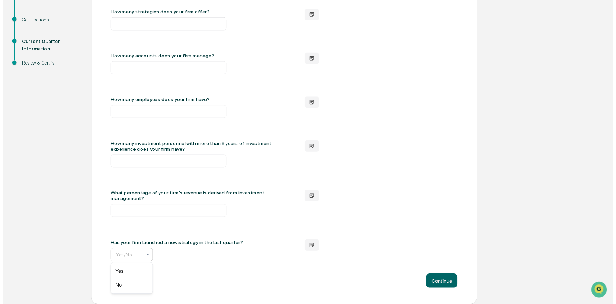
scroll to position [0, 4]
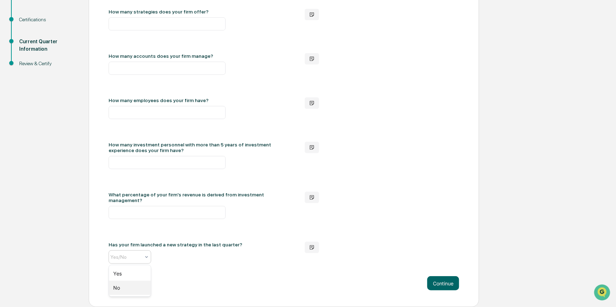
click at [129, 285] on div "No" at bounding box center [130, 288] width 42 height 14
click at [441, 283] on button "Continue" at bounding box center [443, 284] width 32 height 14
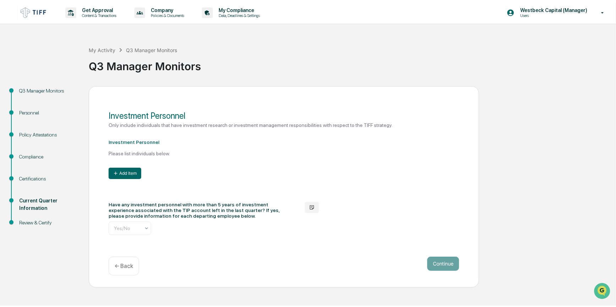
scroll to position [0, 0]
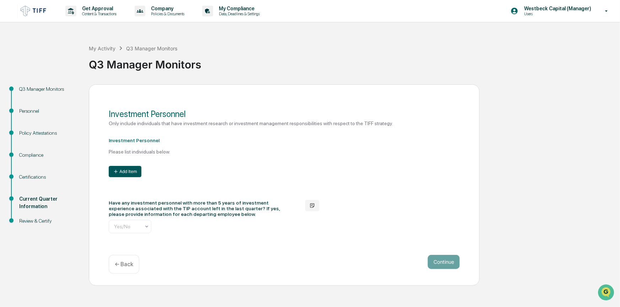
click at [125, 173] on button "Add Item" at bounding box center [125, 171] width 33 height 11
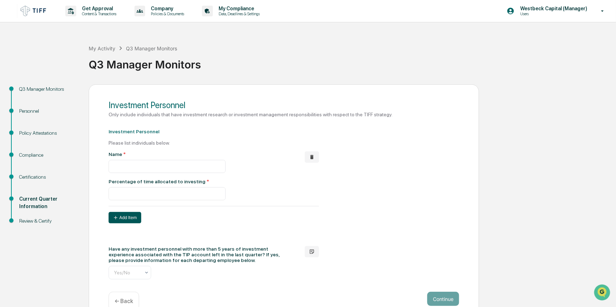
click at [125, 220] on button "Add Item" at bounding box center [125, 217] width 33 height 11
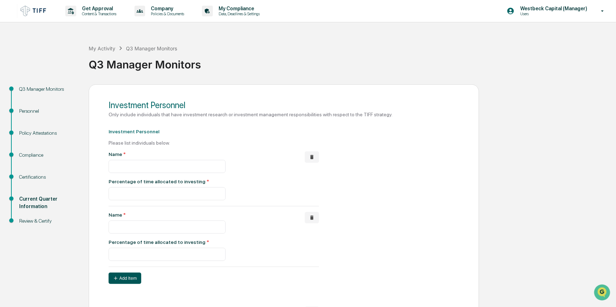
click at [129, 284] on button "Add Item" at bounding box center [125, 278] width 33 height 11
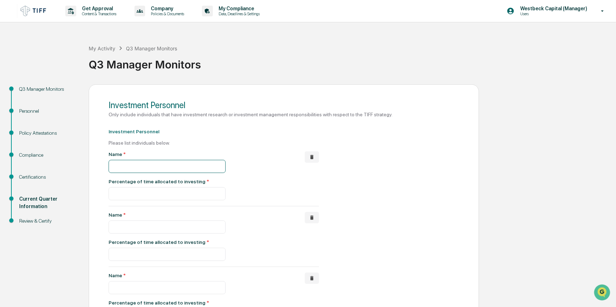
click at [130, 165] on input "text" at bounding box center [167, 166] width 117 height 13
paste input "**********"
type input "**********"
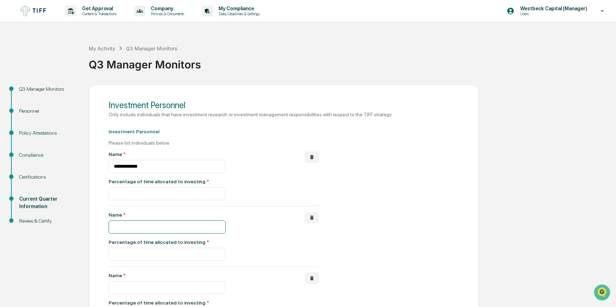
click at [137, 227] on input "text" at bounding box center [167, 227] width 117 height 13
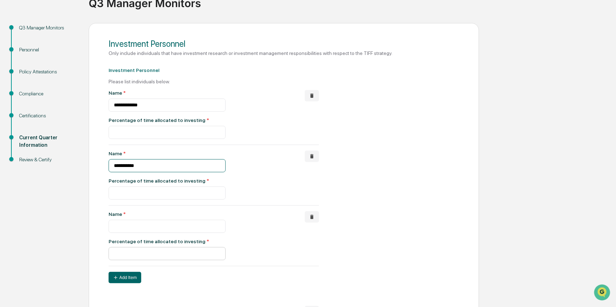
scroll to position [64, 0]
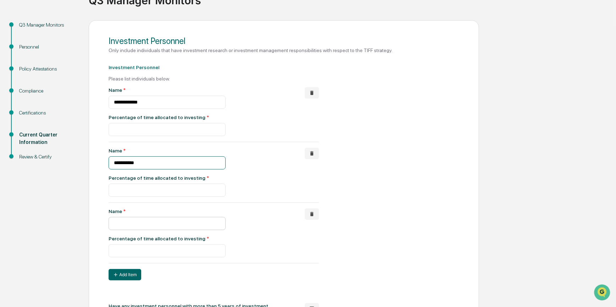
type input "**********"
click at [151, 230] on input "text" at bounding box center [167, 223] width 117 height 13
type input "**********"
click at [160, 254] on input "number" at bounding box center [167, 251] width 117 height 13
type input "***"
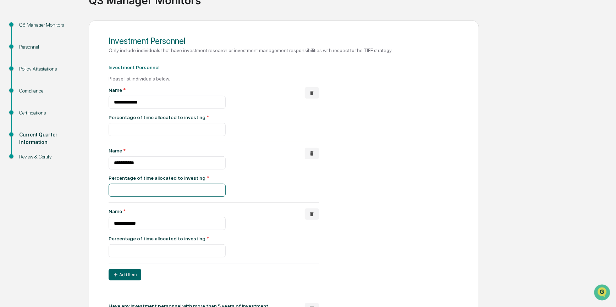
click at [150, 197] on input "number" at bounding box center [167, 190] width 117 height 13
type input "***"
click at [149, 131] on input "number" at bounding box center [167, 129] width 117 height 13
type input "***"
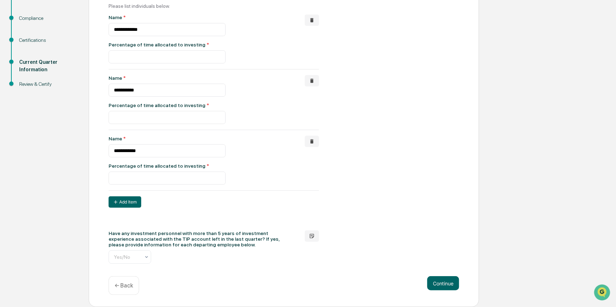
scroll to position [145, 0]
click at [138, 257] on input "text" at bounding box center [167, 258] width 107 height 6
click at [134, 287] on div "No" at bounding box center [130, 289] width 42 height 14
click at [363, 270] on div "**********" at bounding box center [284, 127] width 391 height 360
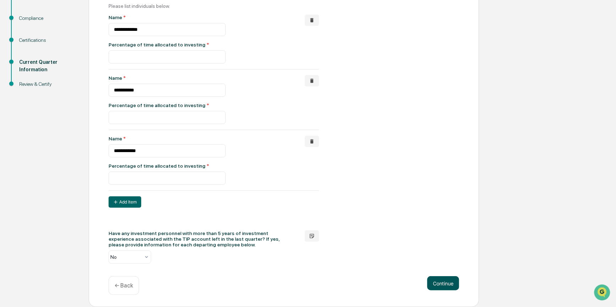
click at [440, 280] on button "Continue" at bounding box center [443, 284] width 32 height 14
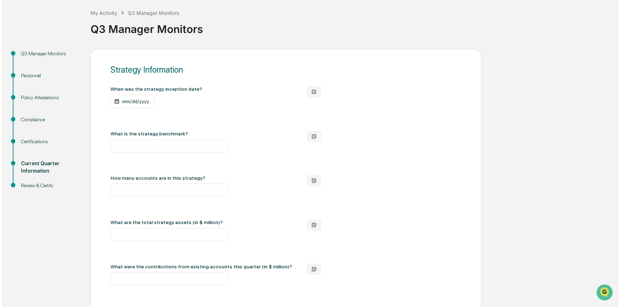
scroll to position [0, 0]
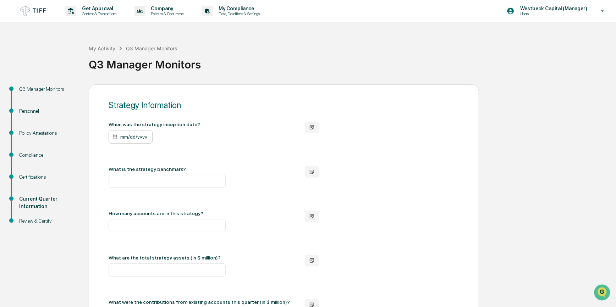
click at [123, 137] on div "mm/dd/yyyy" at bounding box center [131, 136] width 44 height 13
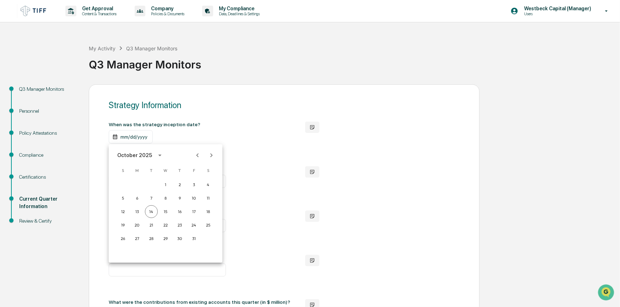
click at [129, 138] on div at bounding box center [310, 153] width 620 height 307
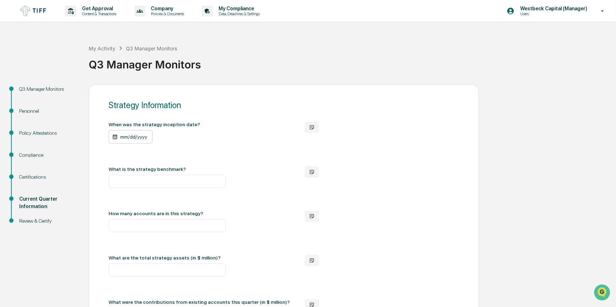
click at [124, 138] on div "mm/dd/yyyy" at bounding box center [131, 136] width 44 height 13
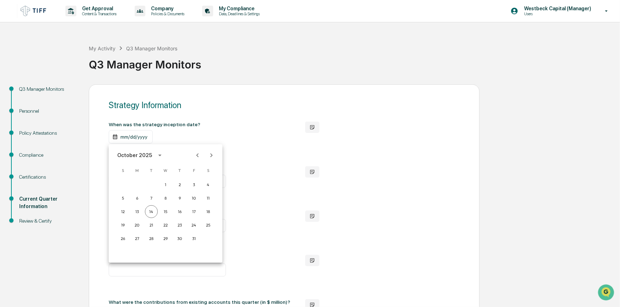
click at [147, 156] on div "October 2025" at bounding box center [134, 156] width 35 height 8
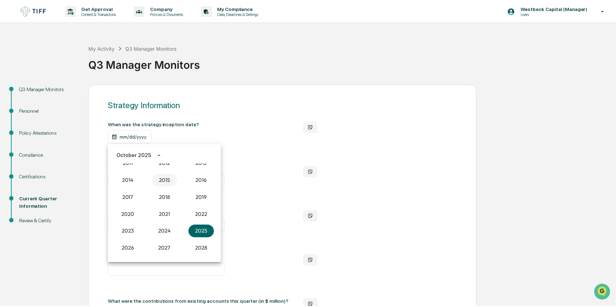
scroll to position [625, 0]
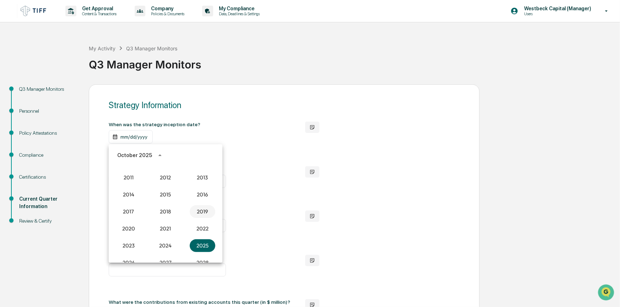
click at [200, 211] on button "2019" at bounding box center [203, 212] width 26 height 13
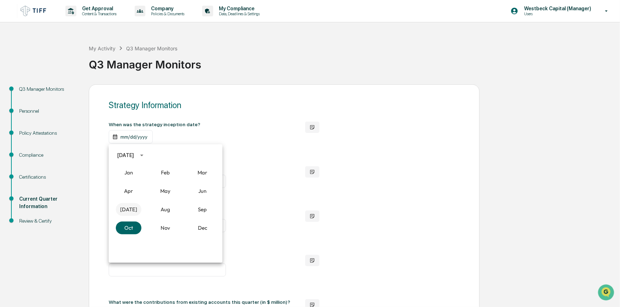
click at [130, 210] on button "[DATE]" at bounding box center [129, 209] width 26 height 13
click at [140, 184] on button "1" at bounding box center [137, 185] width 13 height 13
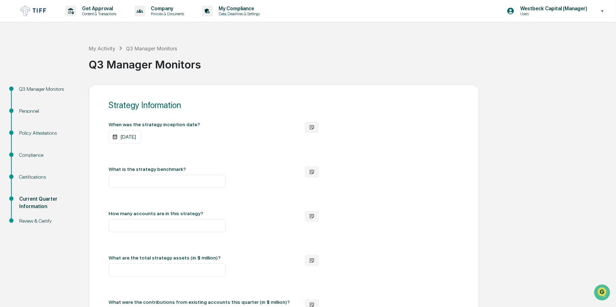
click at [196, 182] on input "text" at bounding box center [167, 181] width 117 height 13
click at [162, 185] on input "text" at bounding box center [167, 181] width 117 height 13
paste input "**********"
type input "**********"
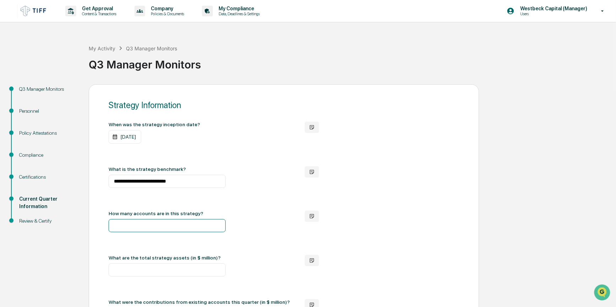
click at [151, 230] on input "number" at bounding box center [167, 225] width 117 height 13
type input "*"
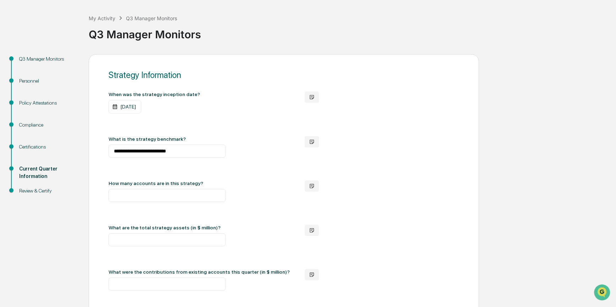
scroll to position [64, 0]
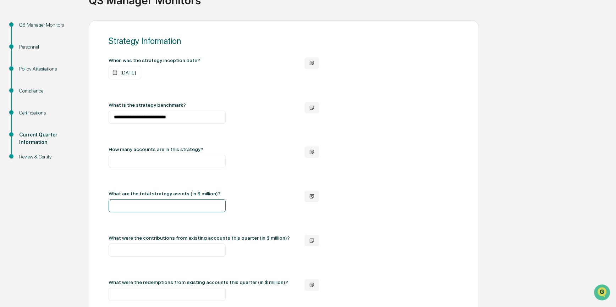
click at [169, 208] on input "number" at bounding box center [167, 206] width 117 height 13
click at [148, 207] on input "*" at bounding box center [167, 206] width 117 height 13
type input "***"
click at [168, 257] on input "number" at bounding box center [167, 250] width 117 height 13
click at [181, 254] on input "number" at bounding box center [167, 250] width 117 height 13
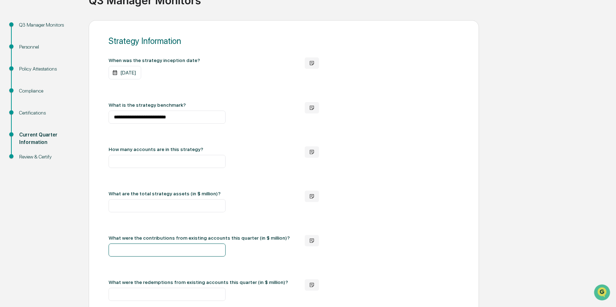
type input "*"
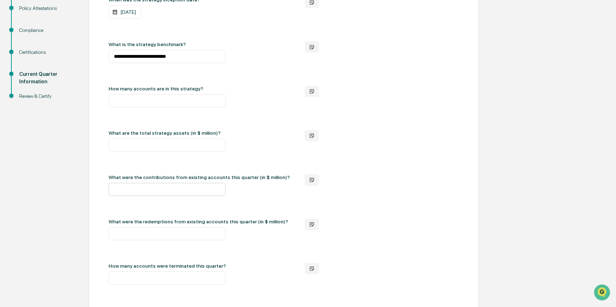
scroll to position [129, 0]
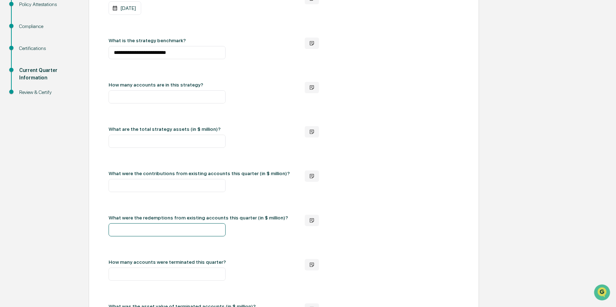
click at [189, 234] on input "number" at bounding box center [167, 230] width 117 height 13
type input "*"
click at [312, 179] on icon "button" at bounding box center [312, 177] width 6 height 6
click at [347, 167] on div "**********" at bounding box center [284, 273] width 351 height 561
click at [180, 189] on input "*" at bounding box center [167, 185] width 117 height 13
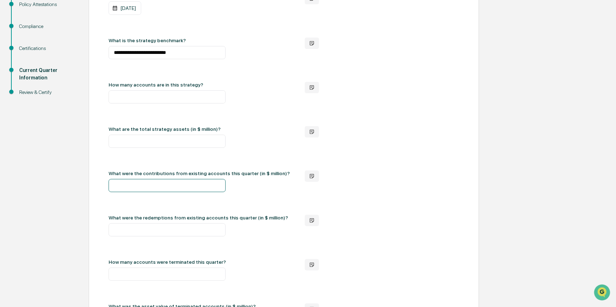
drag, startPoint x: 182, startPoint y: 189, endPoint x: 102, endPoint y: 187, distance: 80.2
click at [102, 187] on div "**********" at bounding box center [284, 277] width 391 height 642
drag, startPoint x: 134, startPoint y: 236, endPoint x: 102, endPoint y: 235, distance: 32.3
click at [102, 235] on div "**********" at bounding box center [284, 277] width 391 height 642
click at [247, 242] on div "**********" at bounding box center [284, 273] width 351 height 561
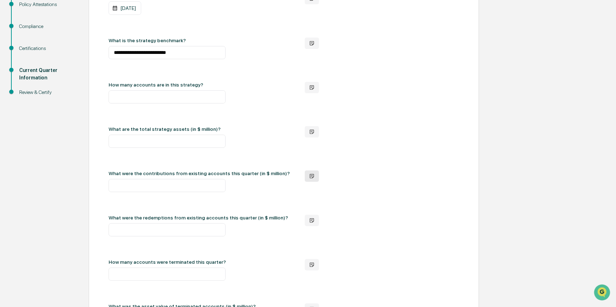
click at [311, 178] on icon "button" at bounding box center [312, 176] width 4 height 4
click at [351, 152] on div "**********" at bounding box center [284, 273] width 351 height 561
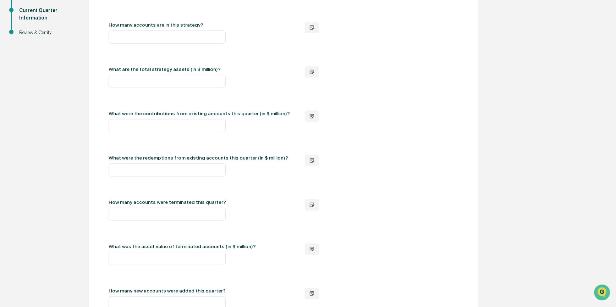
scroll to position [193, 0]
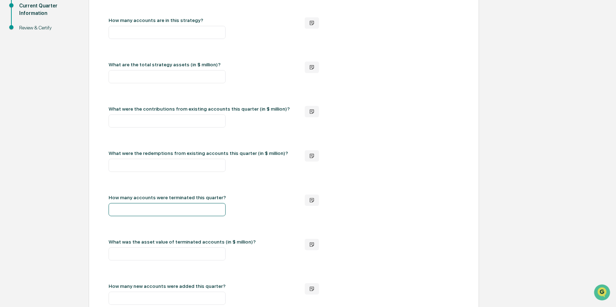
click at [203, 217] on input "number" at bounding box center [167, 209] width 117 height 13
type input "*"
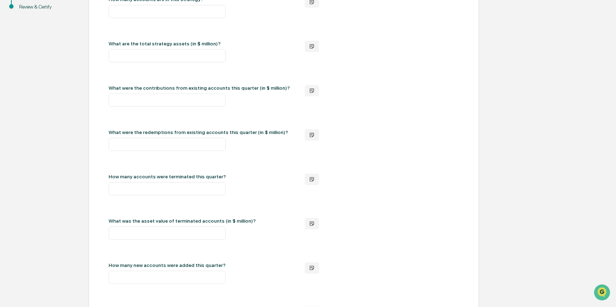
scroll to position [226, 0]
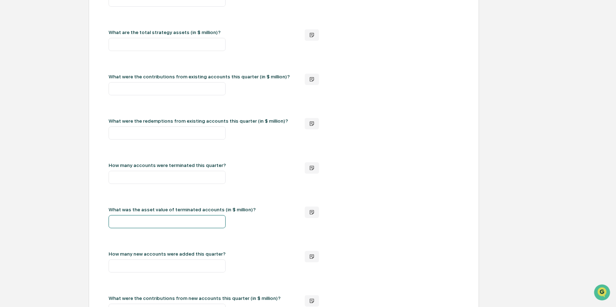
click at [190, 229] on input "number" at bounding box center [167, 222] width 117 height 13
type input "*"
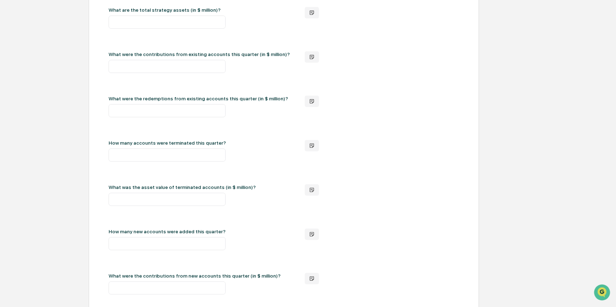
scroll to position [290, 0]
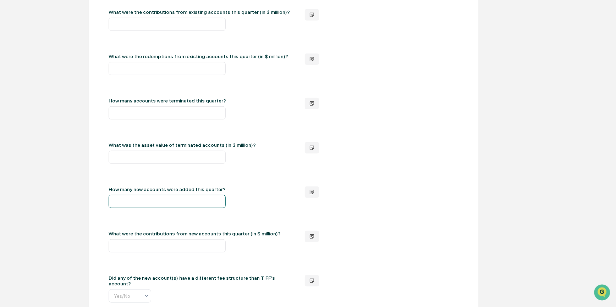
click at [181, 208] on input "number" at bounding box center [167, 201] width 117 height 13
type input "*"
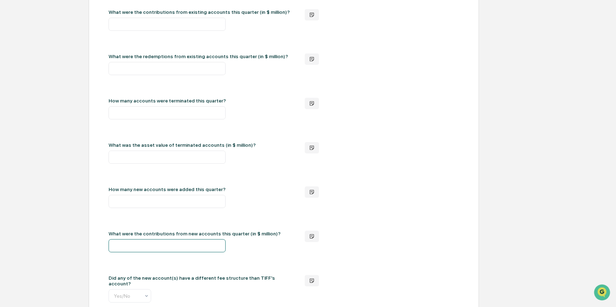
click at [180, 251] on input "number" at bounding box center [167, 246] width 117 height 13
type input "*"
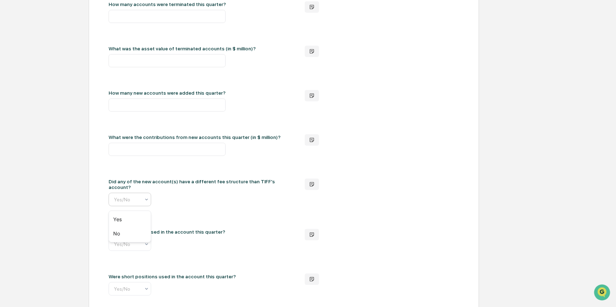
scroll to position [0, 4]
click at [145, 202] on icon at bounding box center [147, 200] width 6 height 6
click at [138, 232] on div "No" at bounding box center [130, 234] width 42 height 14
click at [138, 247] on input "text" at bounding box center [167, 245] width 107 height 6
click at [132, 266] on div "Yes" at bounding box center [130, 265] width 42 height 14
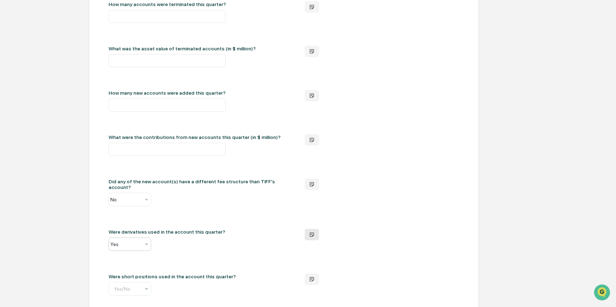
click at [312, 238] on icon "button" at bounding box center [312, 235] width 6 height 6
click at [346, 248] on textarea at bounding box center [398, 257] width 142 height 36
type textarea "**********"
click at [341, 288] on button "Save" at bounding box center [336, 285] width 19 height 11
click at [293, 261] on div "**********" at bounding box center [284, 15] width 351 height 561
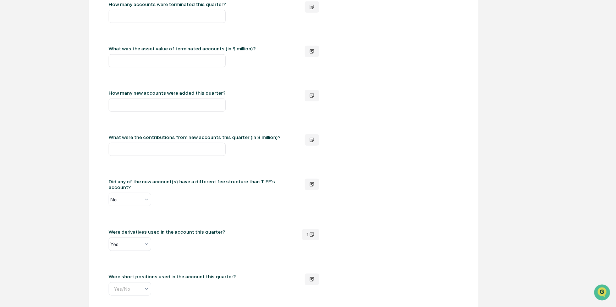
scroll to position [423, 0]
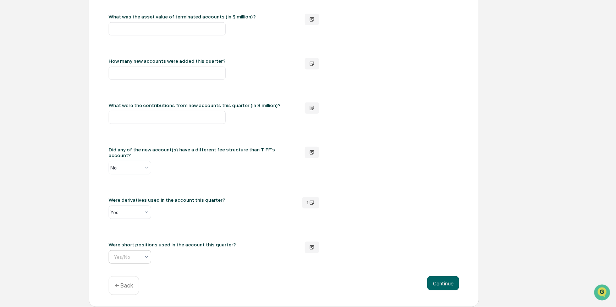
click at [146, 259] on icon at bounding box center [147, 258] width 6 height 6
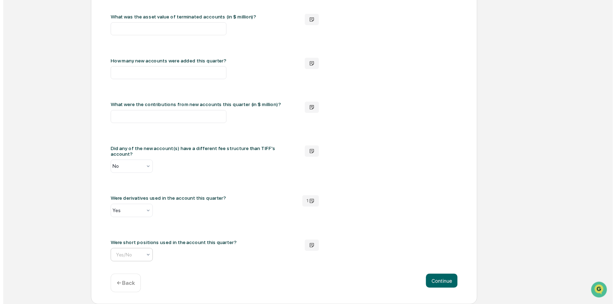
scroll to position [0, 4]
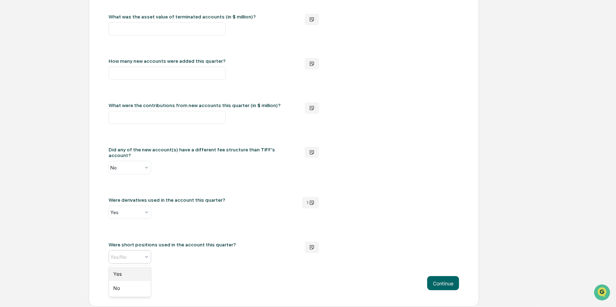
click at [133, 274] on div "Yes" at bounding box center [130, 274] width 42 height 14
click at [318, 249] on button "button" at bounding box center [312, 247] width 14 height 11
click at [344, 256] on textarea at bounding box center [398, 266] width 142 height 36
type textarea "**********"
click at [337, 295] on button "Save" at bounding box center [336, 295] width 19 height 11
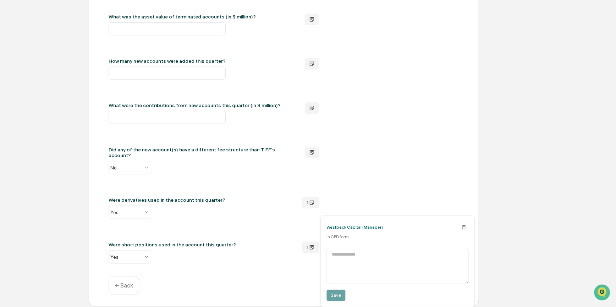
click at [289, 279] on div "Continue ← Back" at bounding box center [284, 286] width 351 height 19
click at [437, 280] on button "Continue" at bounding box center [443, 284] width 32 height 14
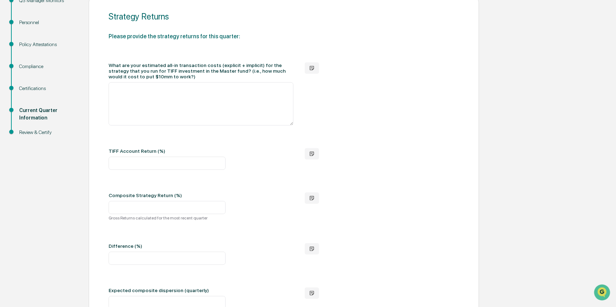
scroll to position [77, 0]
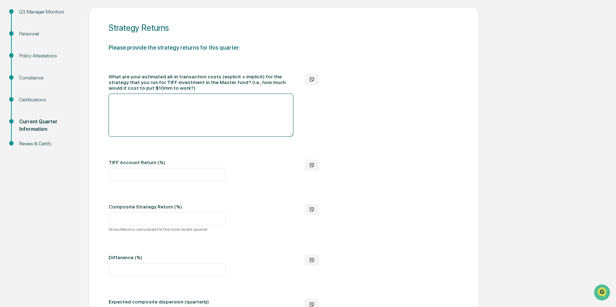
click at [273, 121] on textarea at bounding box center [201, 115] width 185 height 43
click at [146, 115] on textarea at bounding box center [201, 115] width 185 height 43
paste textarea "*****"
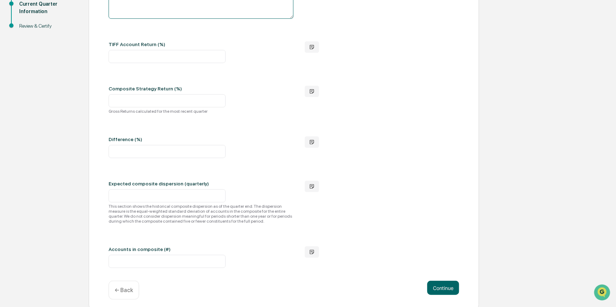
scroll to position [206, 0]
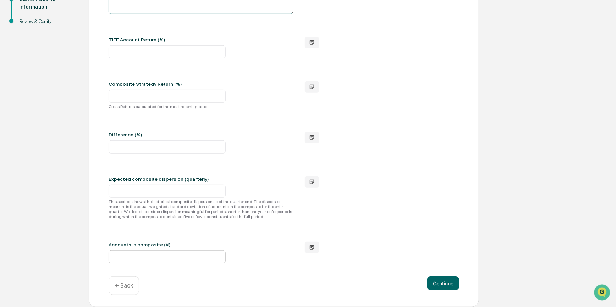
type textarea "*****"
click at [180, 255] on input "number" at bounding box center [167, 257] width 117 height 13
type input "*"
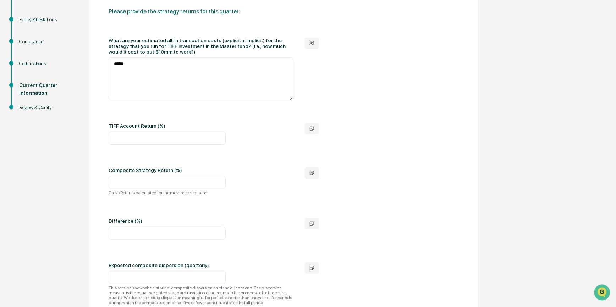
scroll to position [110, 0]
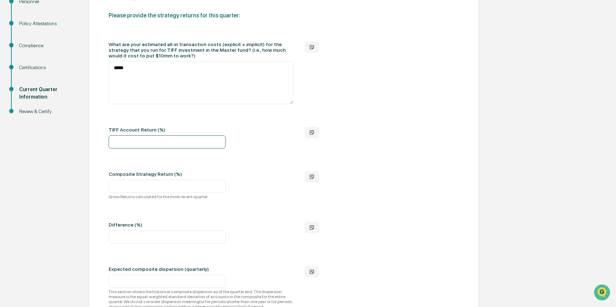
click at [152, 146] on input "number" at bounding box center [167, 142] width 117 height 13
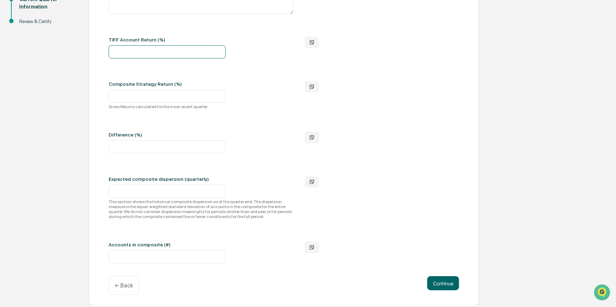
scroll to position [206, 0]
click at [366, 138] on div "Please provide the strategy returns for this quarter: What are your estimated a…" at bounding box center [284, 93] width 351 height 342
click at [408, 107] on div "Please provide the strategy returns for this quarter: What are your estimated a…" at bounding box center [284, 93] width 351 height 342
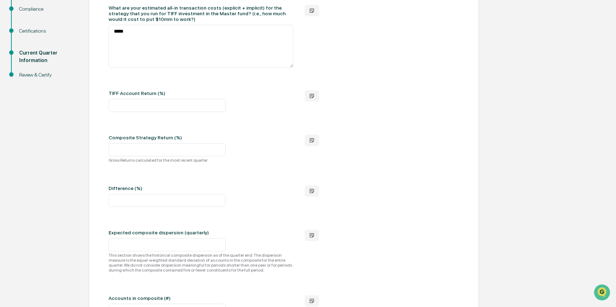
scroll to position [142, 0]
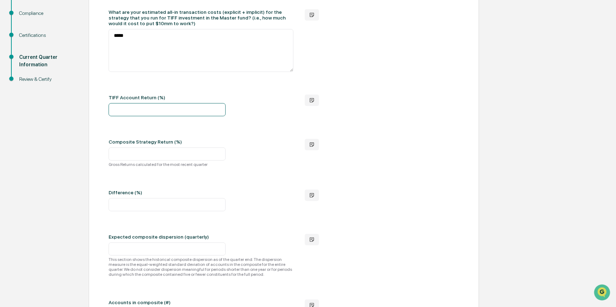
click at [149, 112] on input "number" at bounding box center [167, 109] width 117 height 13
type input "*****"
click at [137, 153] on input "number" at bounding box center [167, 154] width 117 height 13
click at [340, 105] on div "Please provide the strategy returns for this quarter: What are your estimated a…" at bounding box center [284, 151] width 351 height 342
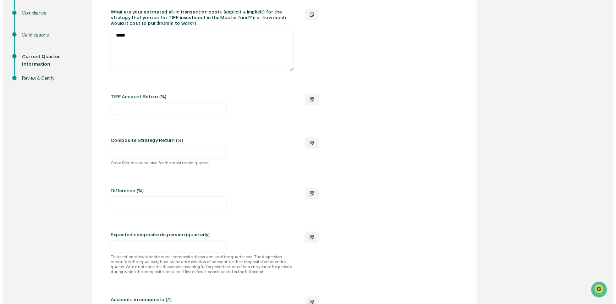
scroll to position [206, 0]
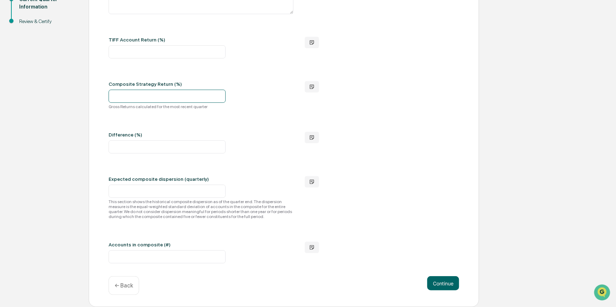
click at [154, 96] on input "number" at bounding box center [167, 96] width 117 height 13
type input "****"
click at [185, 149] on input "number" at bounding box center [167, 147] width 117 height 13
type input "****"
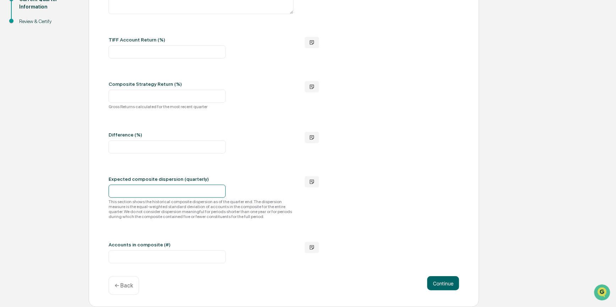
click at [184, 188] on input "number" at bounding box center [167, 191] width 117 height 13
type input "*"
click at [449, 282] on button "Continue" at bounding box center [443, 284] width 32 height 14
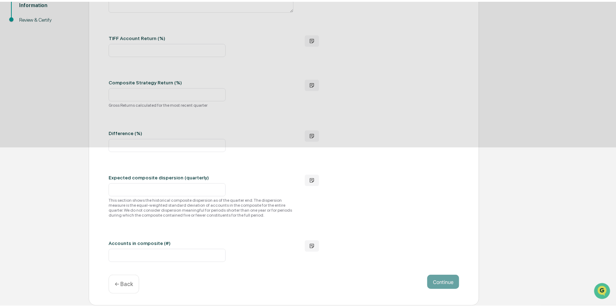
scroll to position [0, 0]
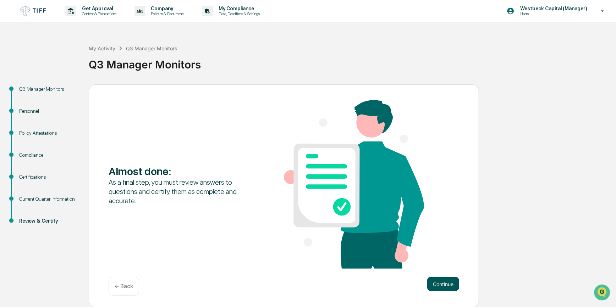
click at [446, 282] on button "Continue" at bounding box center [443, 284] width 32 height 14
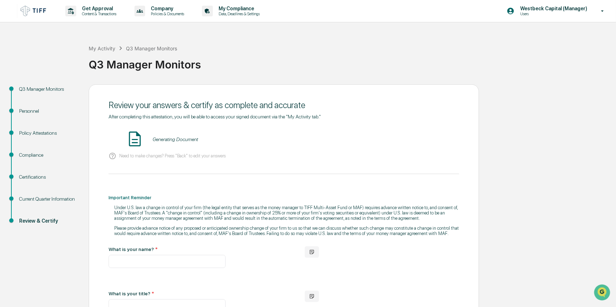
scroll to position [97, 0]
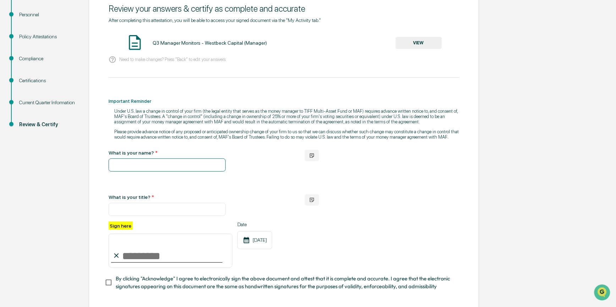
click at [160, 168] on input "text" at bounding box center [167, 165] width 117 height 13
type input "*"
type input "**********"
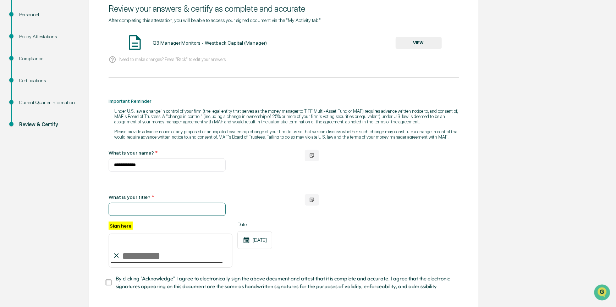
click at [131, 214] on input "text" at bounding box center [167, 209] width 117 height 13
type input "**********"
click at [138, 262] on input "Sign here" at bounding box center [171, 251] width 124 height 34
type input "**********"
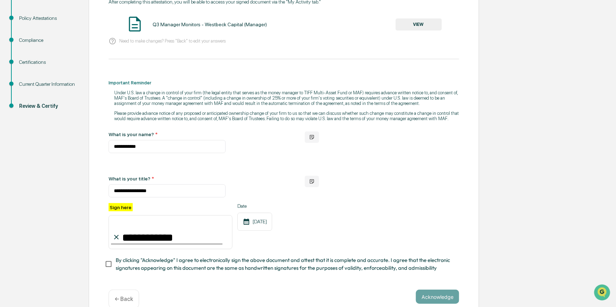
scroll to position [134, 0]
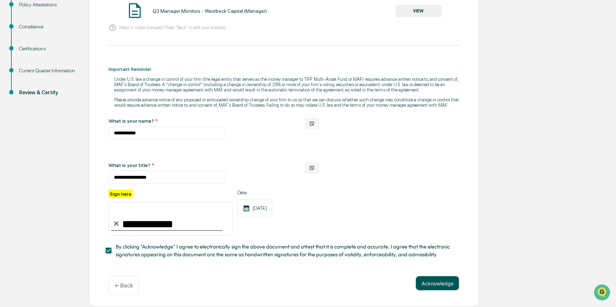
click at [439, 286] on button "Acknowledge" at bounding box center [437, 284] width 43 height 14
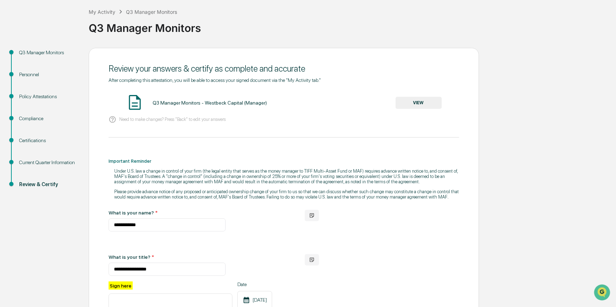
scroll to position [0, 0]
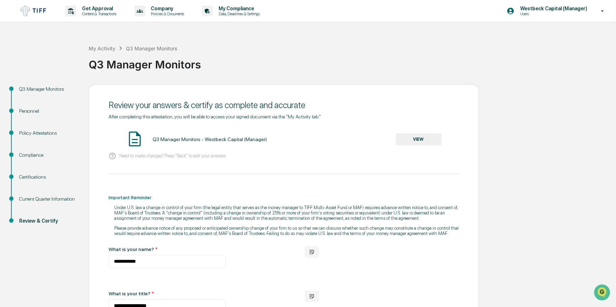
click at [421, 139] on button "VIEW" at bounding box center [419, 139] width 46 height 12
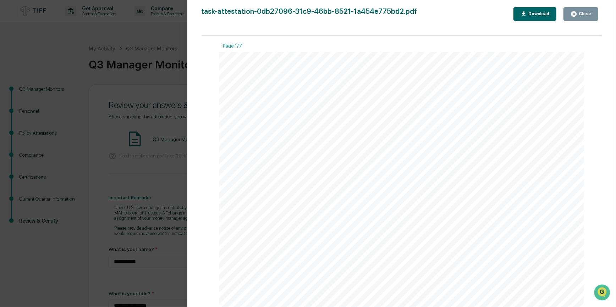
click at [551, 15] on button "Download" at bounding box center [535, 14] width 43 height 14
click at [158, 167] on div "Version History [DATE] 09:27 AM Westbeck Capital (Manager) task-attestation-0db…" at bounding box center [308, 153] width 616 height 307
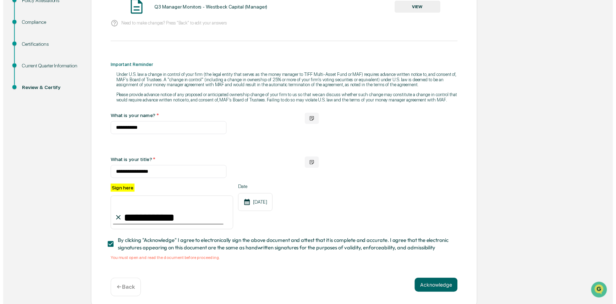
scroll to position [142, 0]
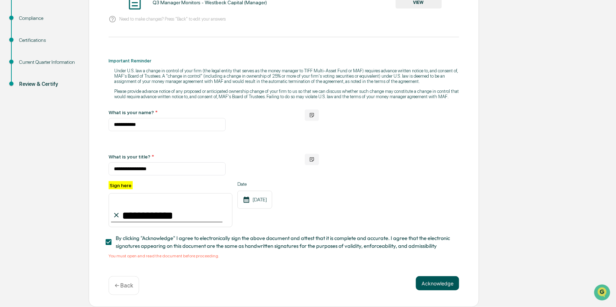
click at [432, 281] on button "Acknowledge" at bounding box center [437, 284] width 43 height 14
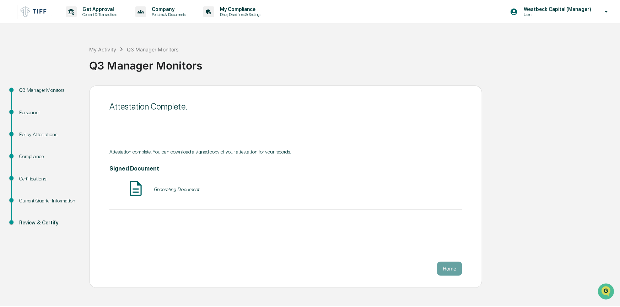
scroll to position [0, 0]
